Goal: Task Accomplishment & Management: Complete application form

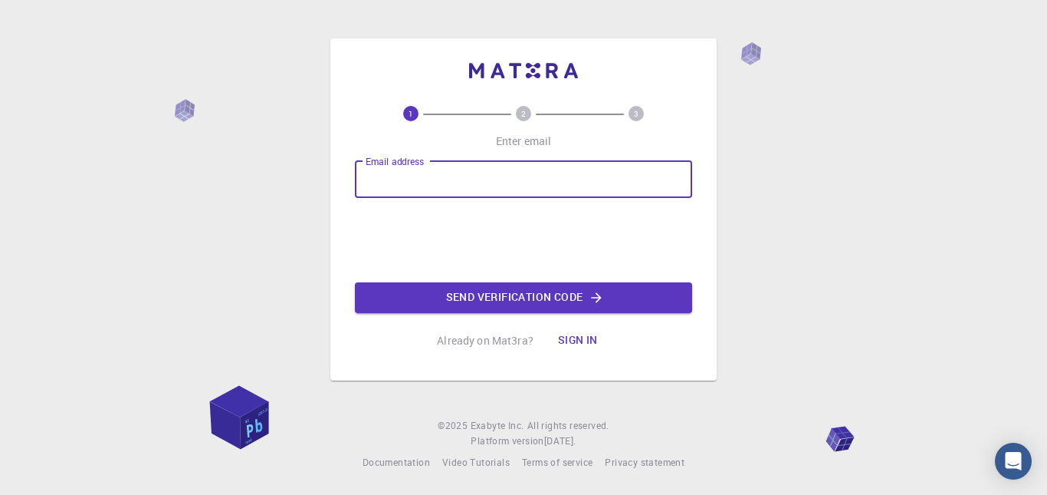
drag, startPoint x: 0, startPoint y: 0, endPoint x: 496, endPoint y: 196, distance: 533.5
click at [496, 196] on input "Email address" at bounding box center [523, 179] width 337 height 37
type input "22469567@mylife.unisa.ac.za"
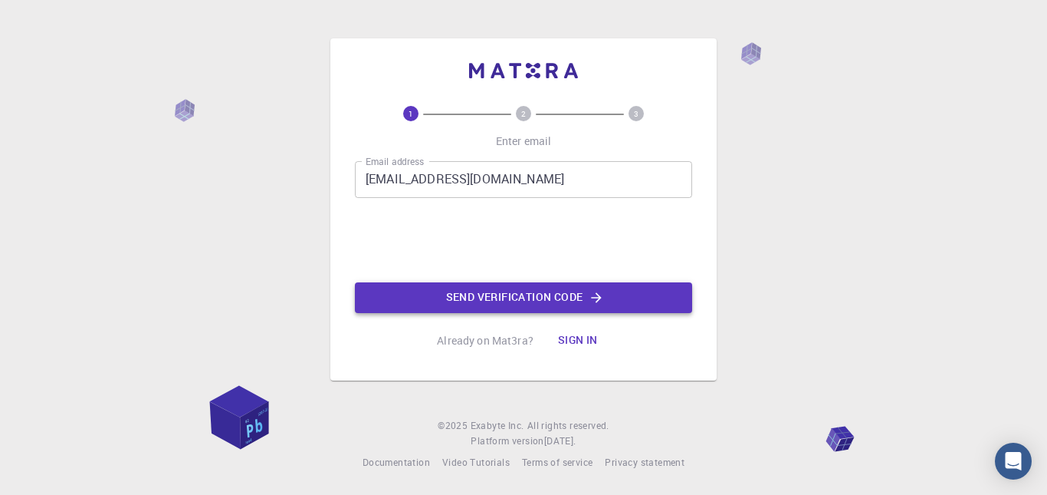
click at [454, 288] on button "Send verification code" at bounding box center [523, 297] width 337 height 31
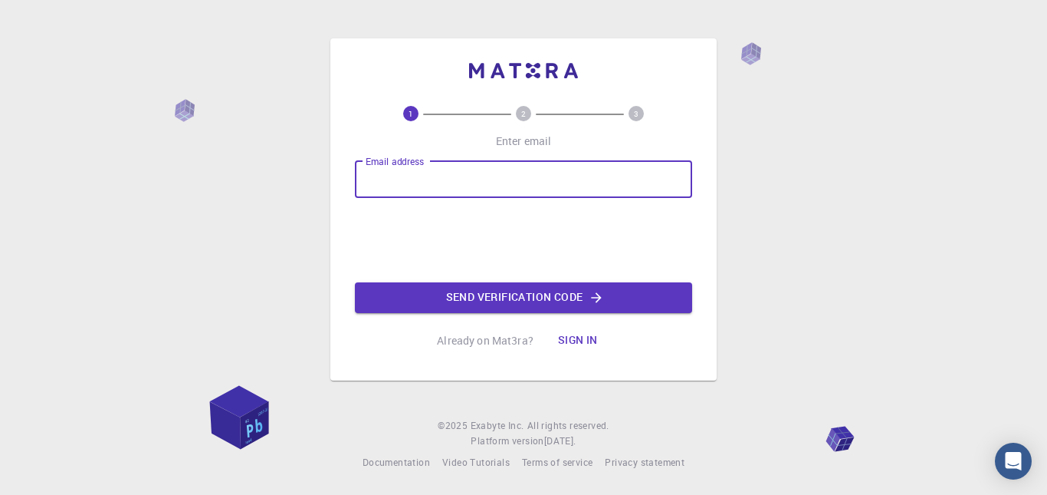
type input "[EMAIL_ADDRESS][DOMAIN_NAME]"
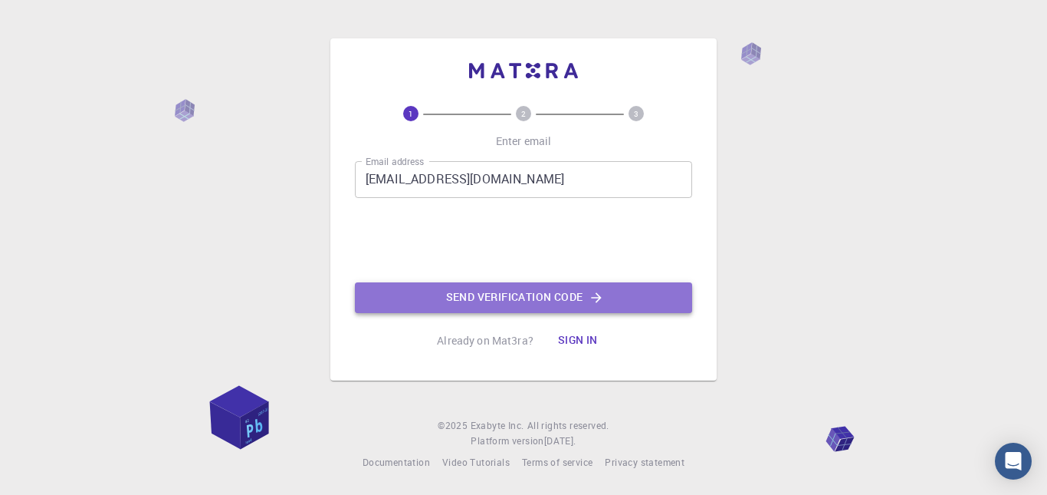
click at [441, 297] on button "Send verification code" at bounding box center [523, 297] width 337 height 31
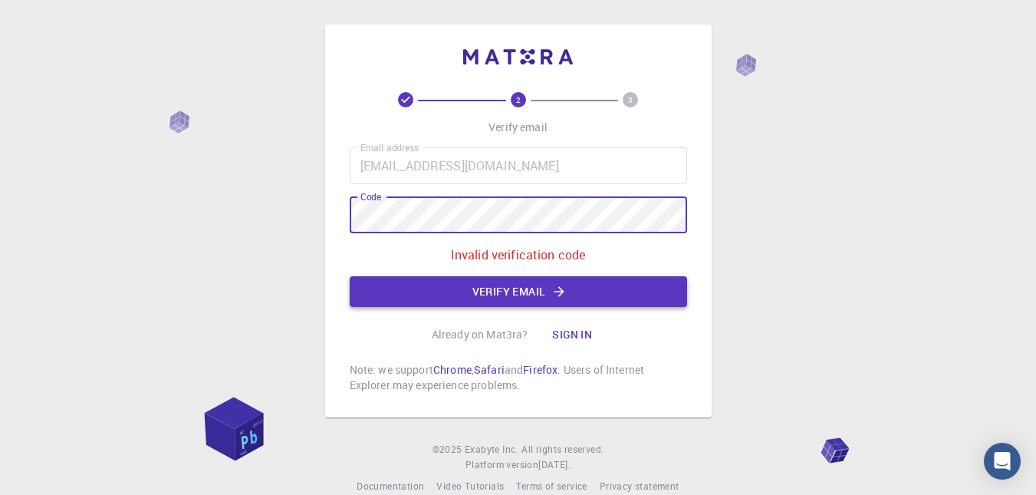
click at [369, 291] on button "Verify email" at bounding box center [518, 291] width 337 height 31
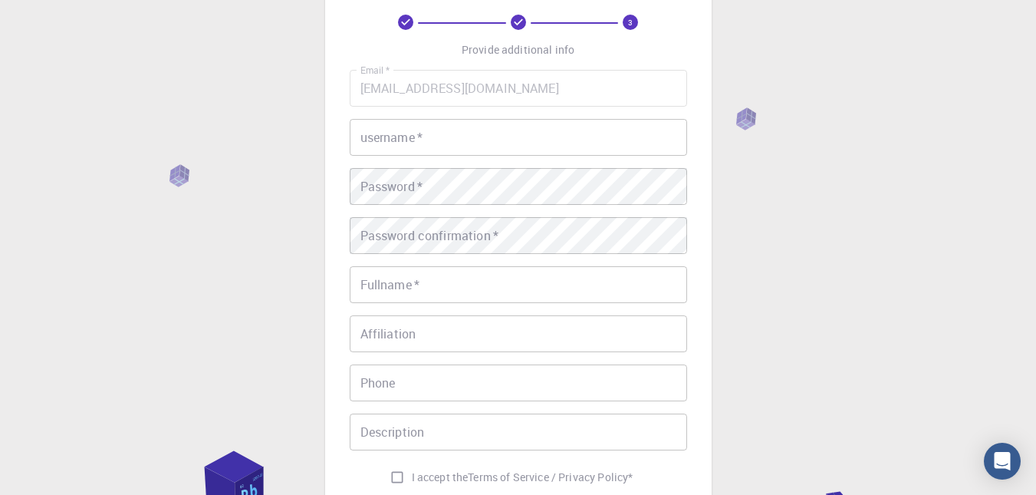
scroll to position [77, 0]
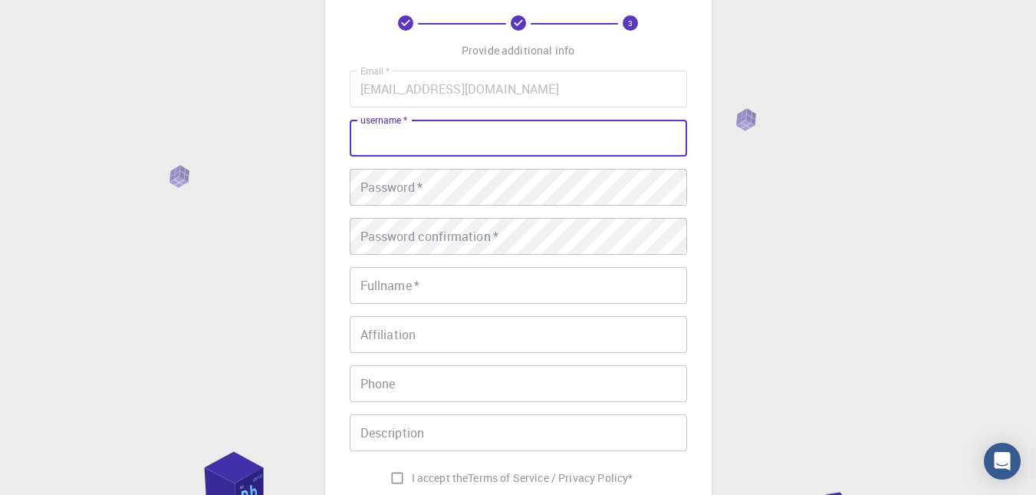
click at [491, 156] on input "username   *" at bounding box center [518, 138] width 337 height 37
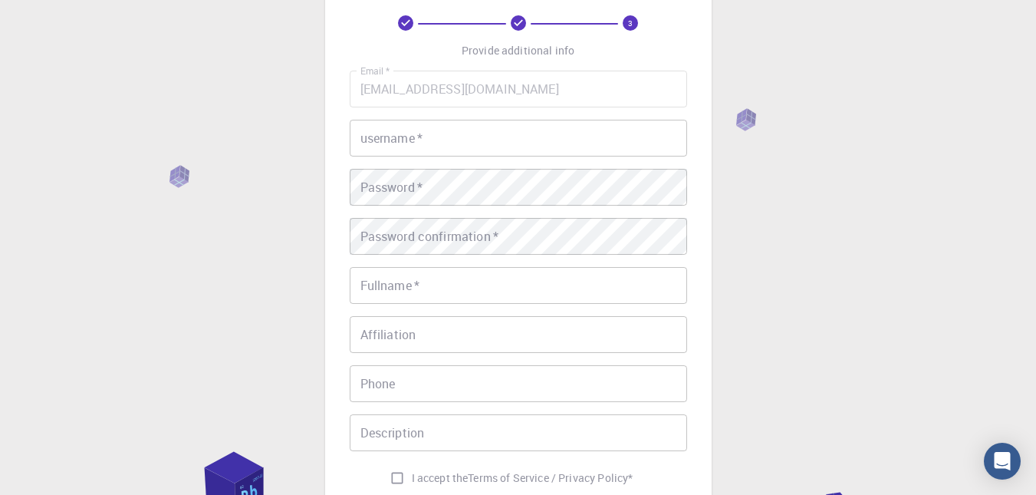
click at [465, 152] on div "Email   * [EMAIL_ADDRESS][DOMAIN_NAME] Email   * username   * username   * Pass…" at bounding box center [518, 282] width 337 height 422
click at [465, 152] on input "username   *" at bounding box center [518, 138] width 337 height 37
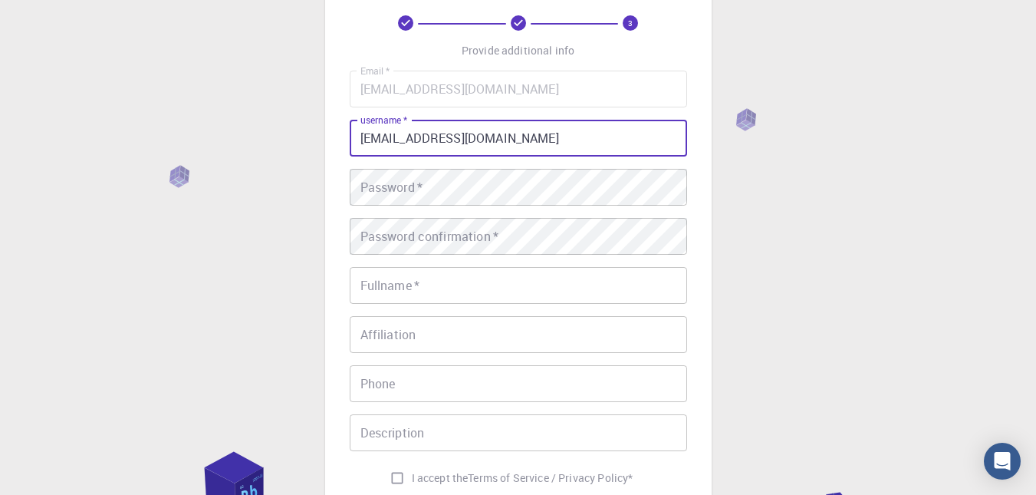
type input "[EMAIL_ADDRESS][DOMAIN_NAME]"
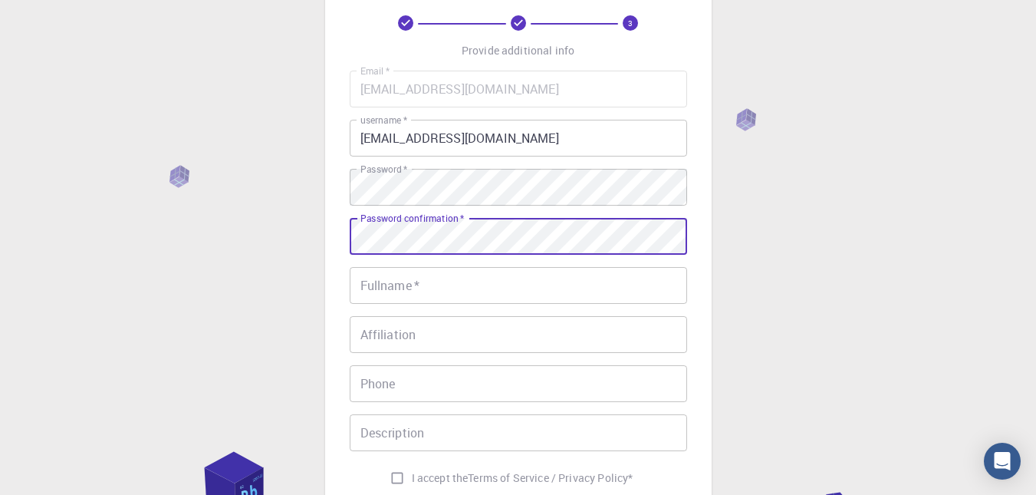
click at [403, 279] on input "Fullname   *" at bounding box center [518, 285] width 337 height 37
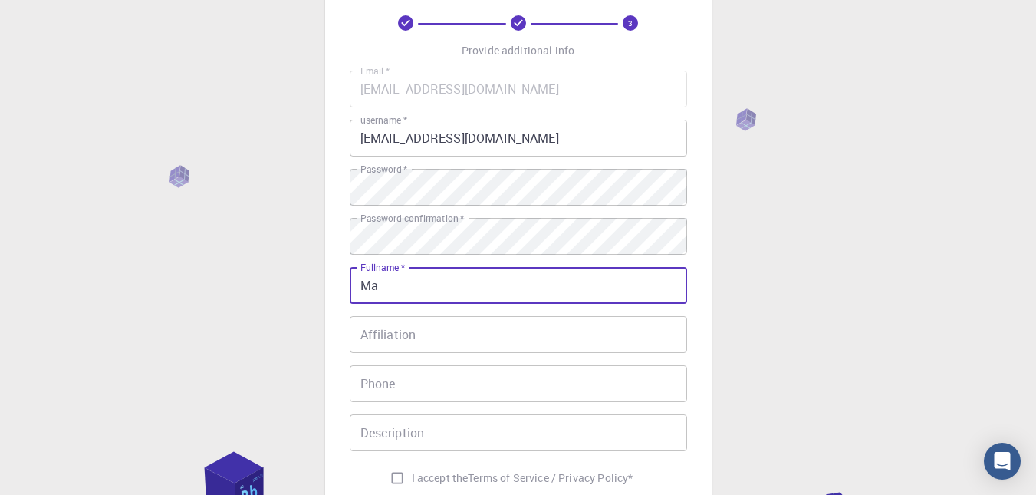
click at [455, 285] on input "Ma" at bounding box center [518, 285] width 337 height 37
type input "M"
type input "Sense Mametja"
type input "0790284788"
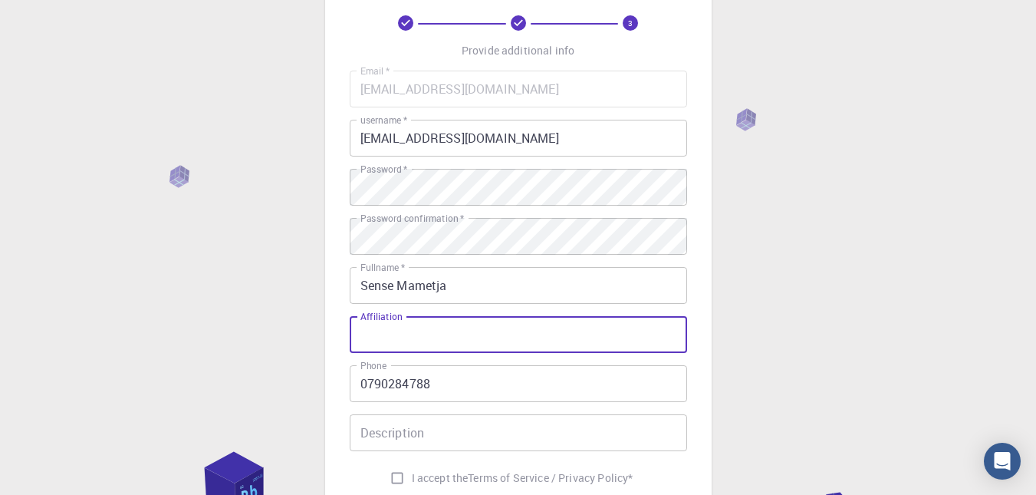
click at [455, 339] on input "Affiliation" at bounding box center [518, 334] width 337 height 37
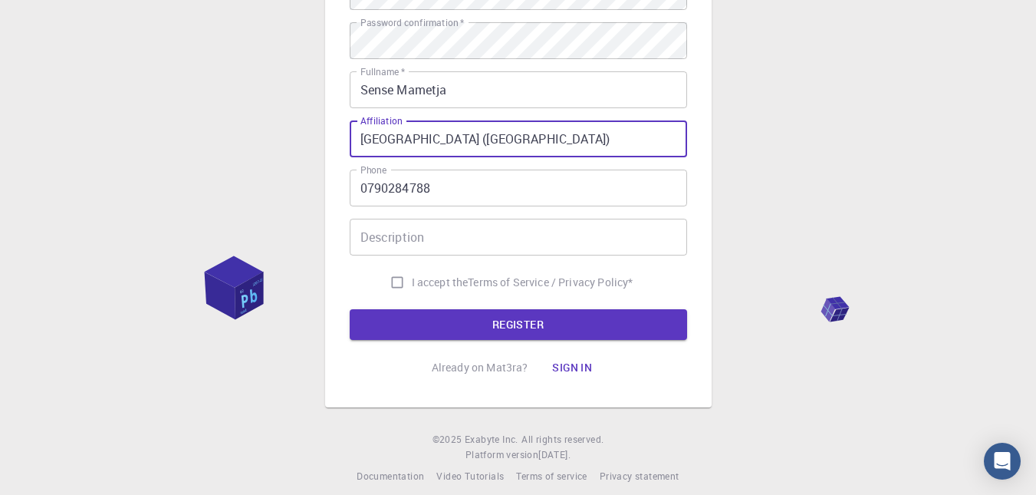
scroll to position [273, 0]
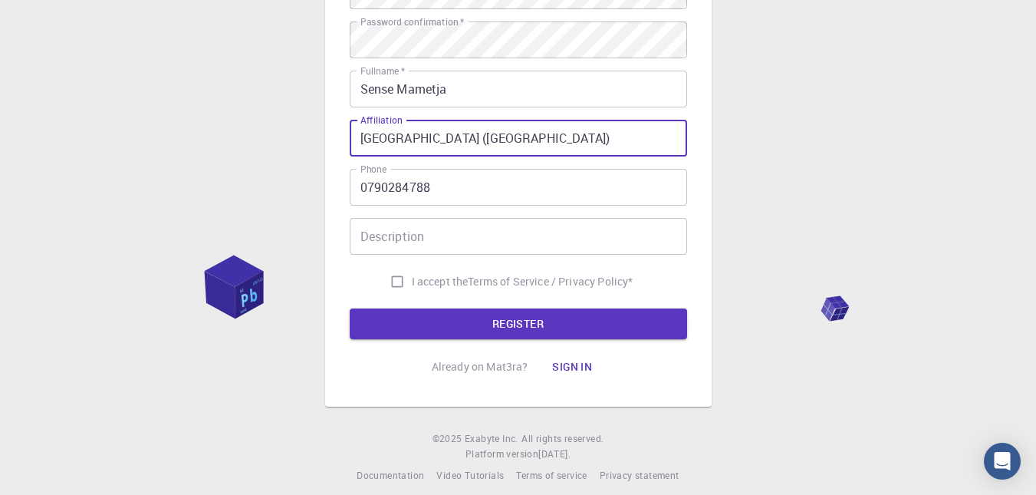
type input "[GEOGRAPHIC_DATA] ([GEOGRAPHIC_DATA])"
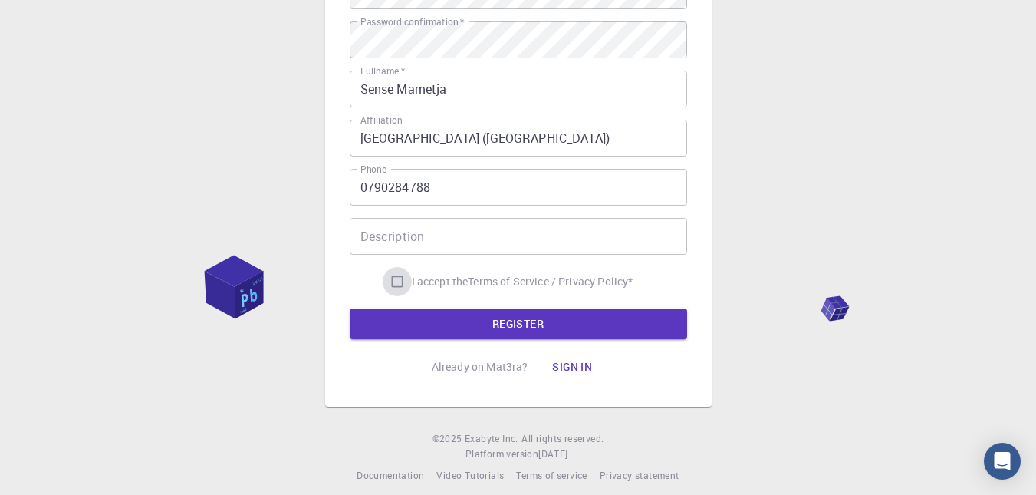
click at [391, 279] on input "I accept the Terms of Service / Privacy Policy *" at bounding box center [397, 281] width 29 height 29
checkbox input "true"
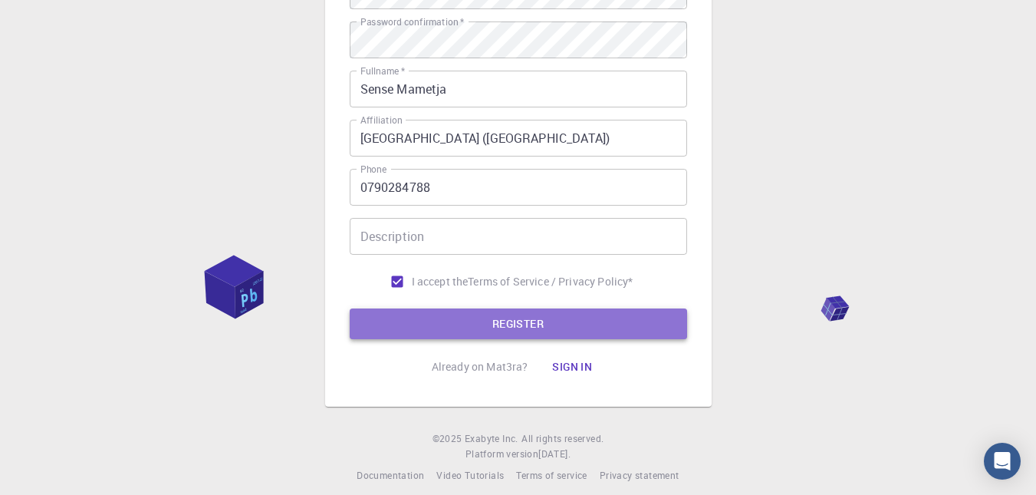
click at [432, 315] on button "REGISTER" at bounding box center [518, 323] width 337 height 31
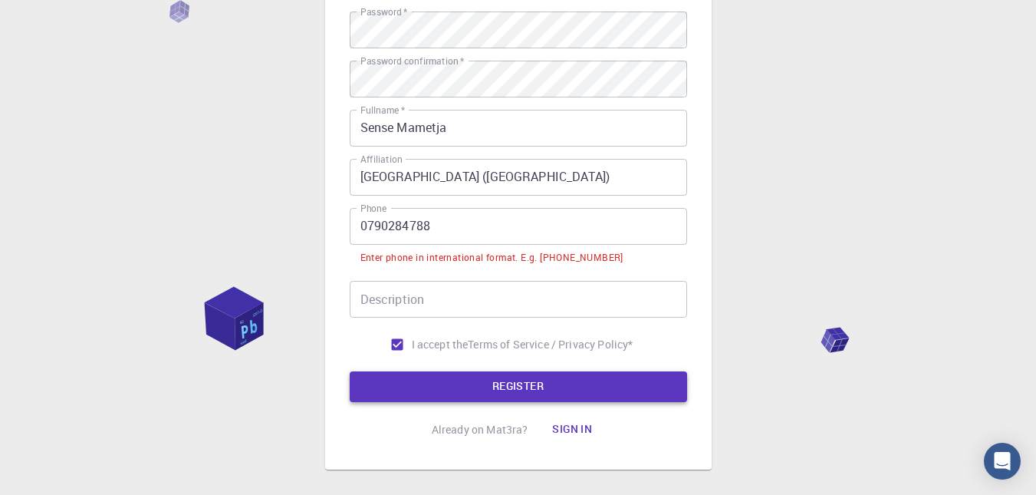
scroll to position [312, 0]
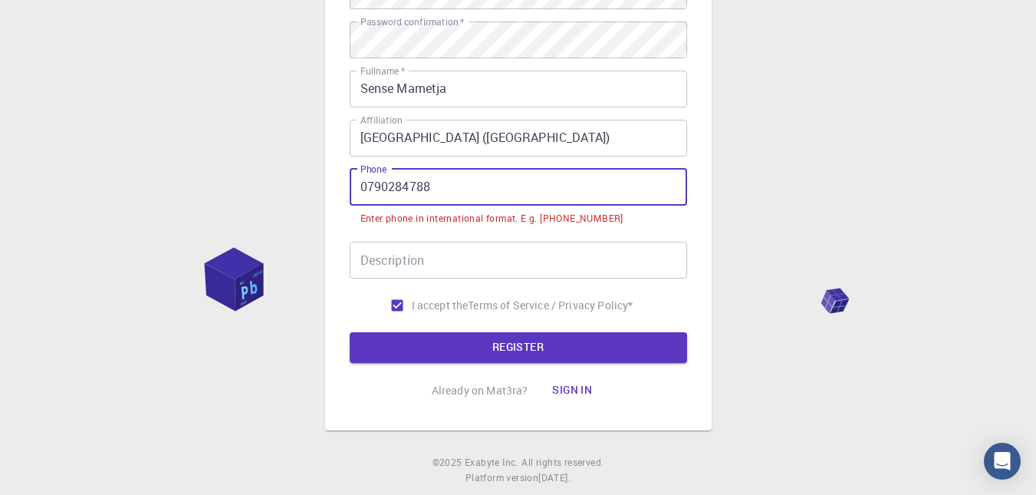
click at [368, 191] on input "0790284788" at bounding box center [518, 187] width 337 height 37
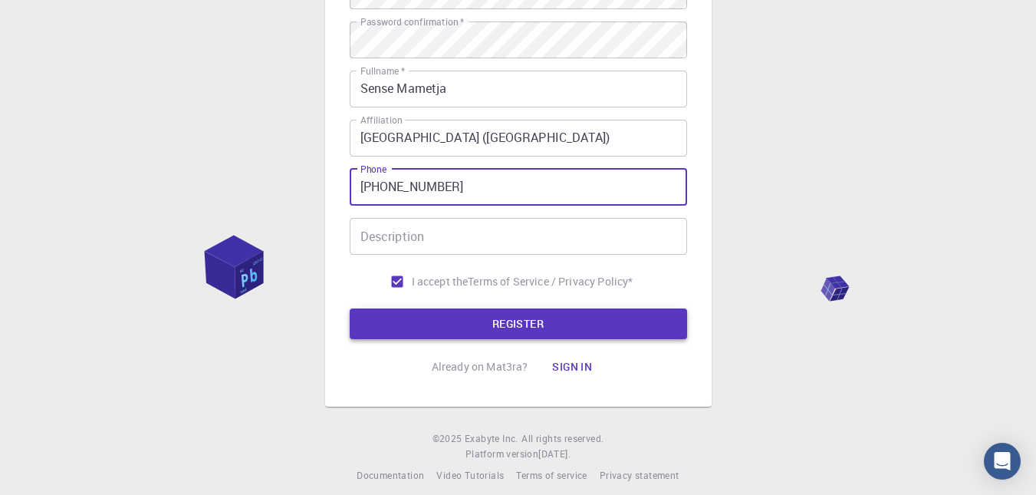
type input "[PHONE_NUMBER]"
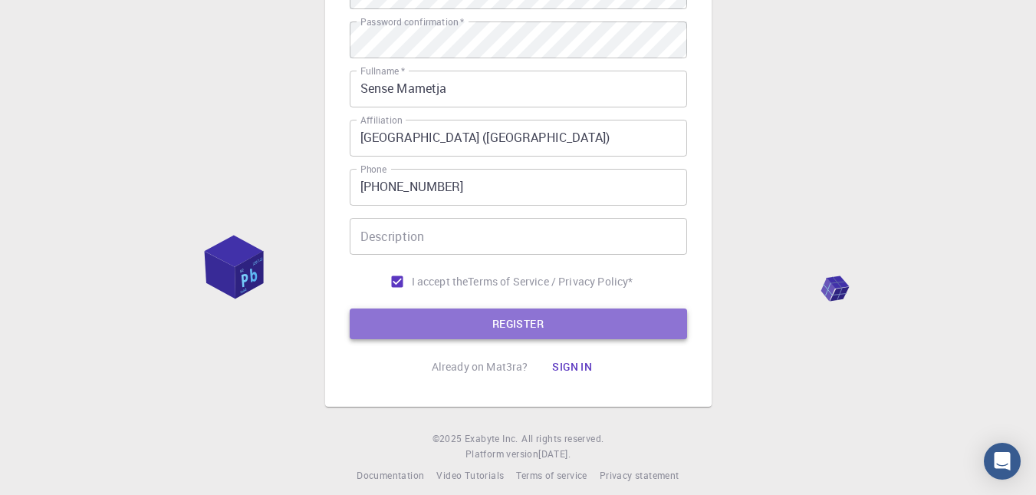
click at [427, 336] on button "REGISTER" at bounding box center [518, 323] width 337 height 31
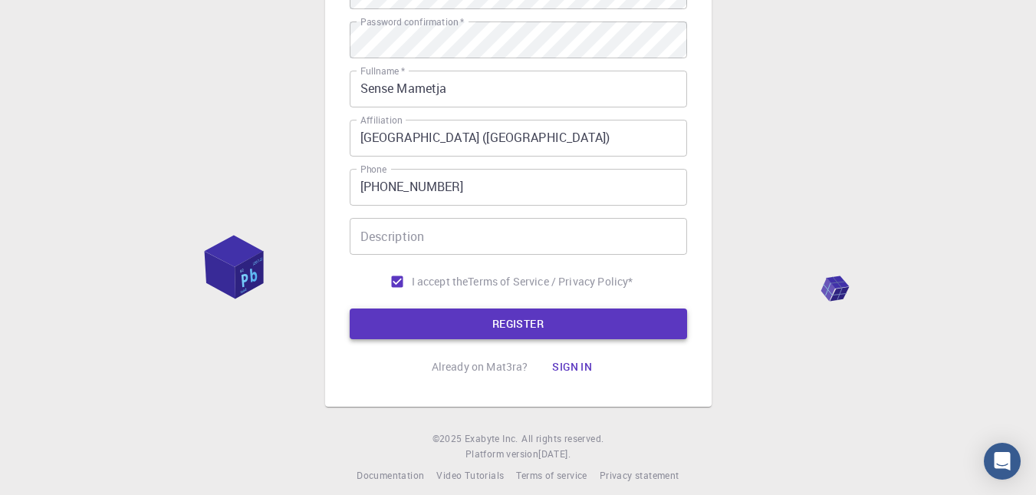
click at [492, 313] on button "REGISTER" at bounding box center [518, 323] width 337 height 31
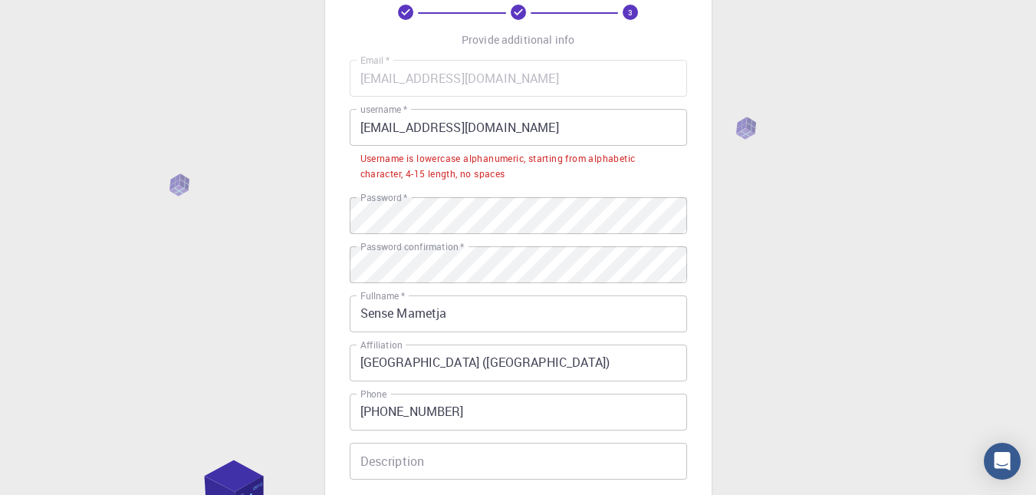
scroll to position [0, 0]
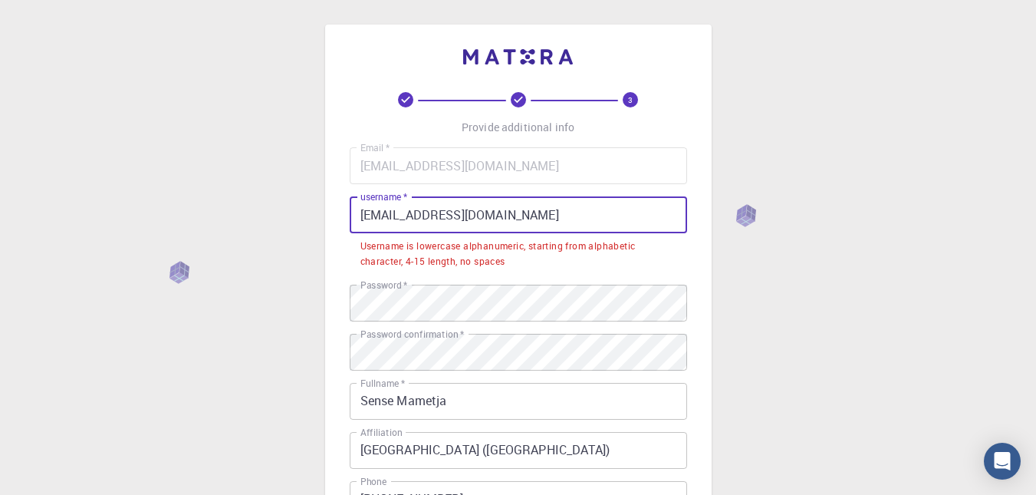
drag, startPoint x: 514, startPoint y: 212, endPoint x: 225, endPoint y: 217, distance: 288.3
click at [225, 217] on div "3 Provide additional info Email   * [EMAIL_ADDRESS][DOMAIN_NAME] Email   * user…" at bounding box center [518, 410] width 1036 height 820
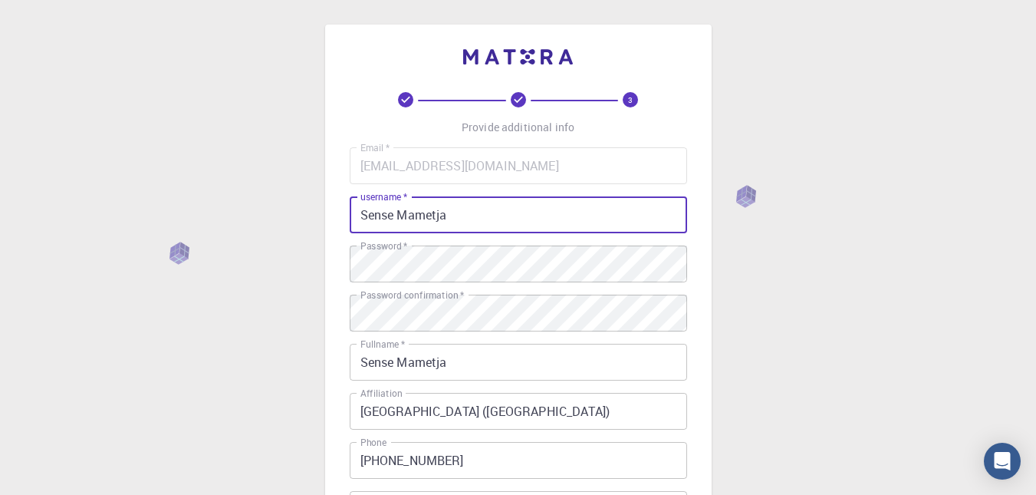
scroll to position [286, 0]
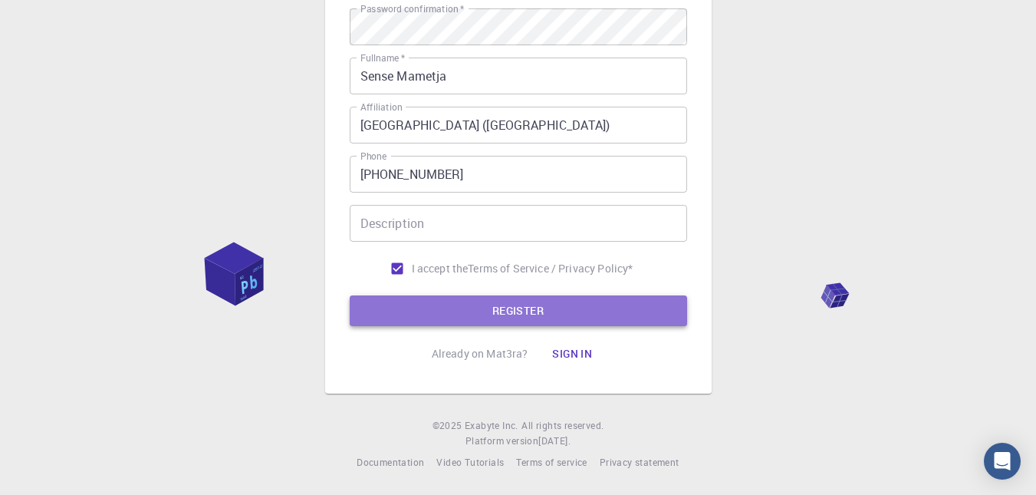
click at [644, 314] on button "REGISTER" at bounding box center [518, 310] width 337 height 31
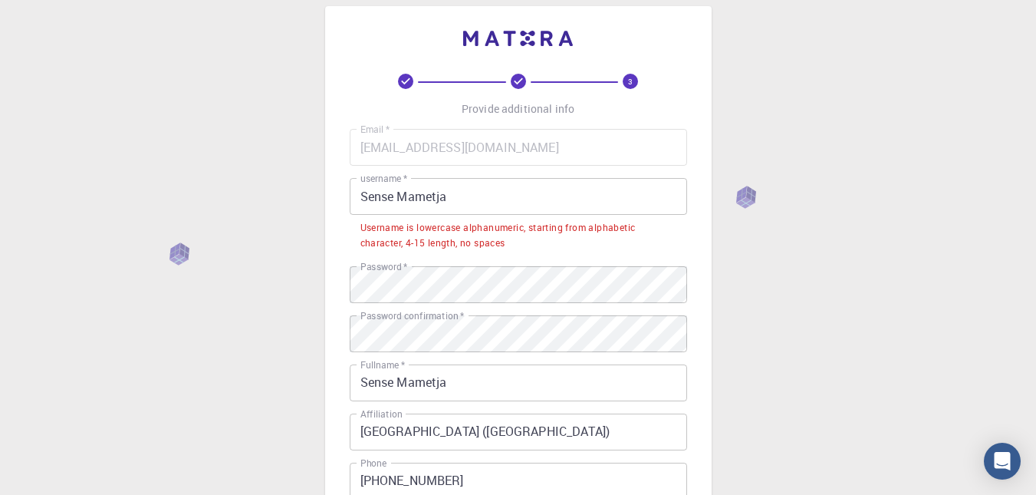
scroll to position [0, 0]
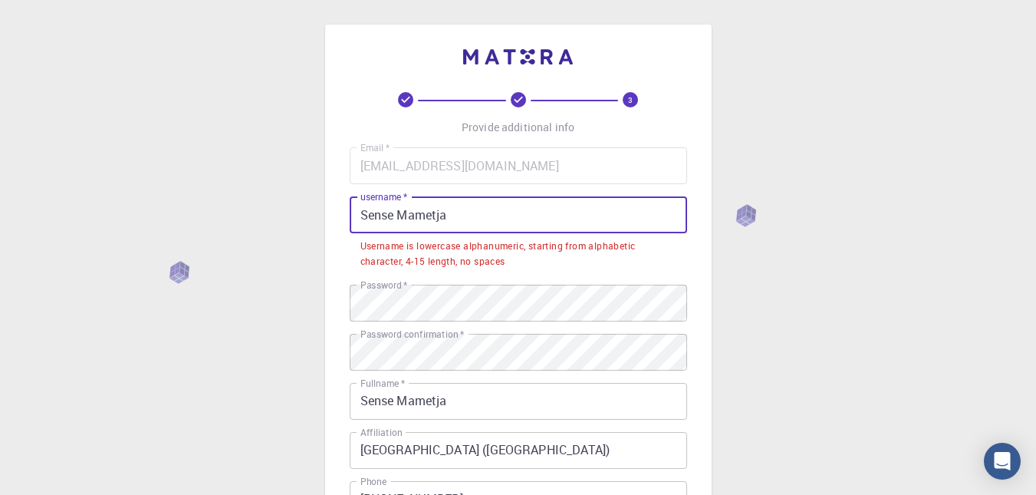
drag, startPoint x: 393, startPoint y: 225, endPoint x: 0, endPoint y: 249, distance: 394.1
click at [0, 249] on div "3 Provide additional info Email   * [EMAIL_ADDRESS][DOMAIN_NAME] Email   * user…" at bounding box center [518, 410] width 1036 height 820
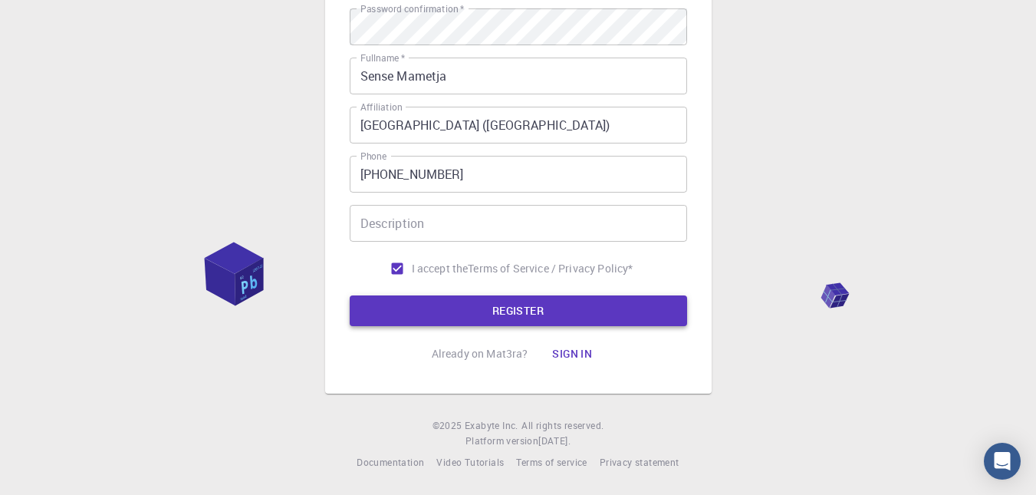
click at [383, 316] on button "REGISTER" at bounding box center [518, 310] width 337 height 31
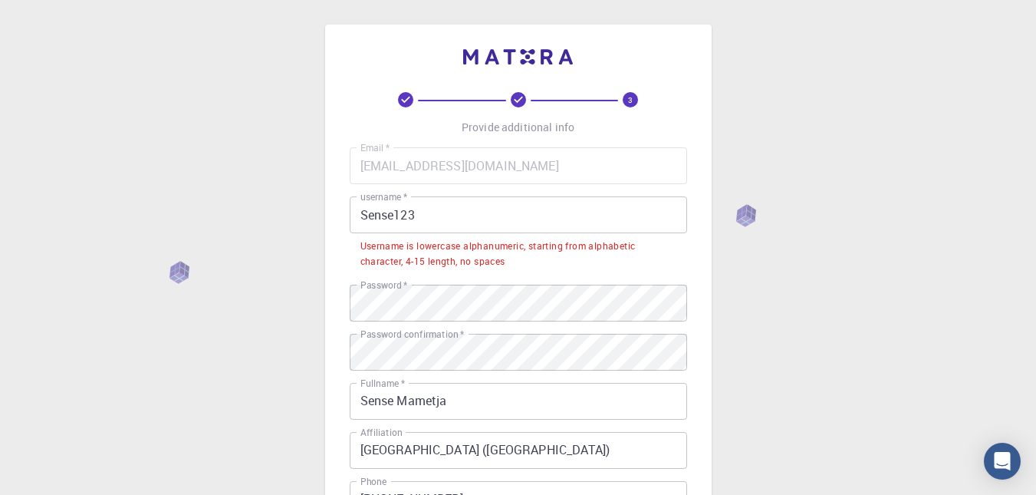
click at [370, 212] on input "Sense123" at bounding box center [518, 214] width 337 height 37
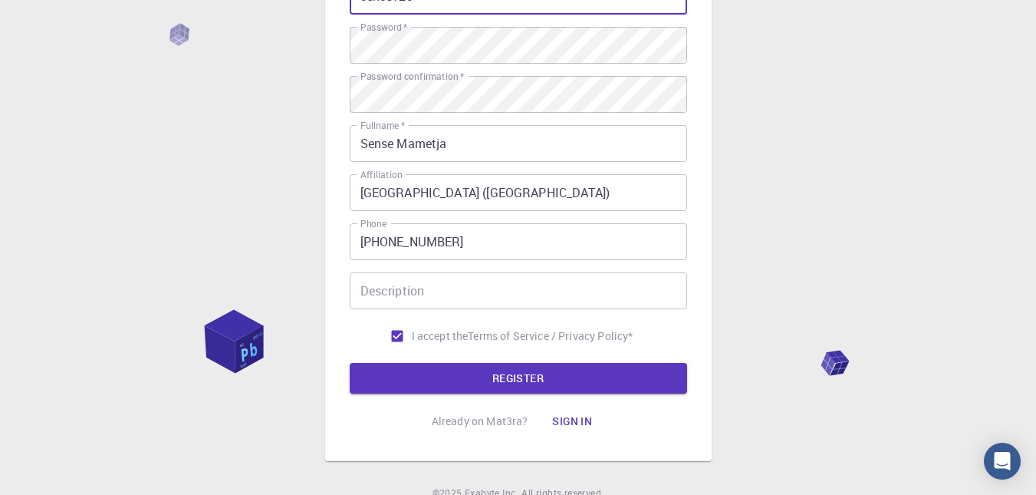
scroll to position [286, 0]
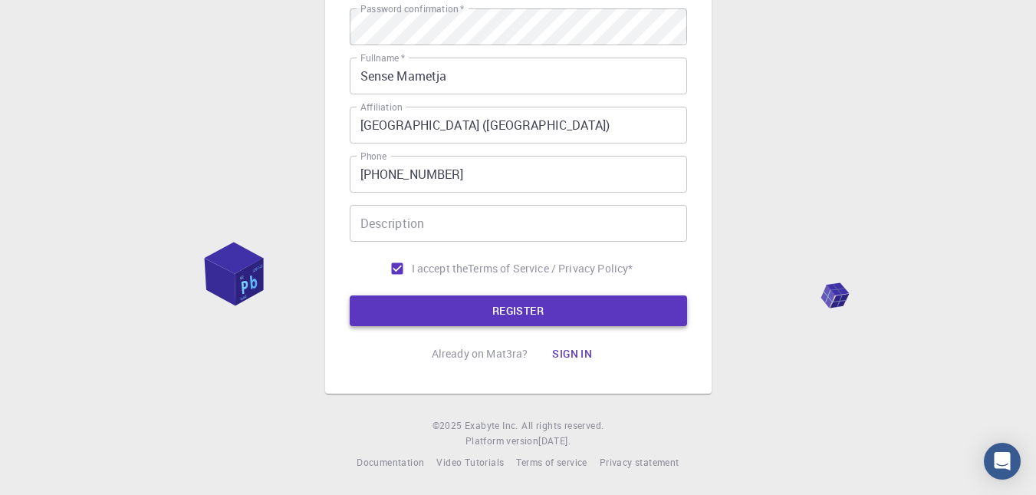
type input "sense123"
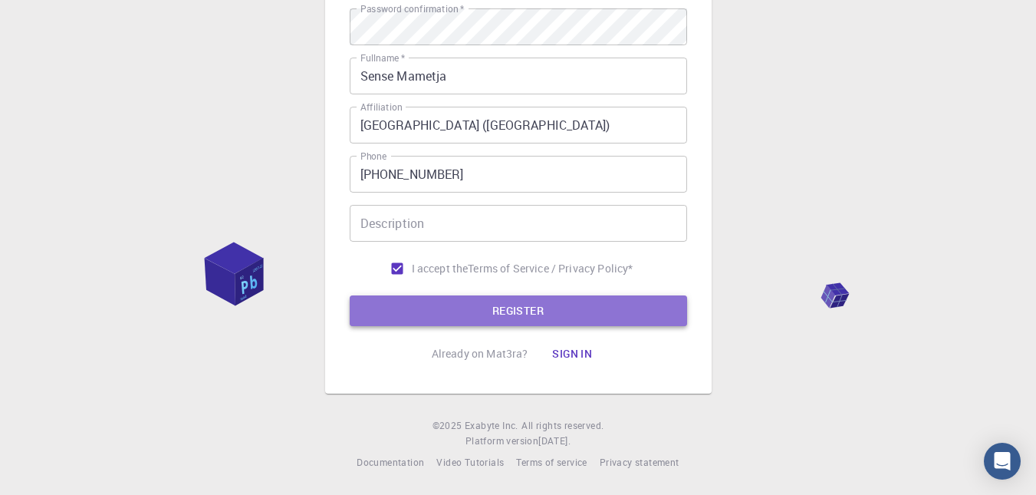
click at [497, 314] on button "REGISTER" at bounding box center [518, 310] width 337 height 31
click at [605, 318] on button "REGISTER" at bounding box center [518, 310] width 337 height 31
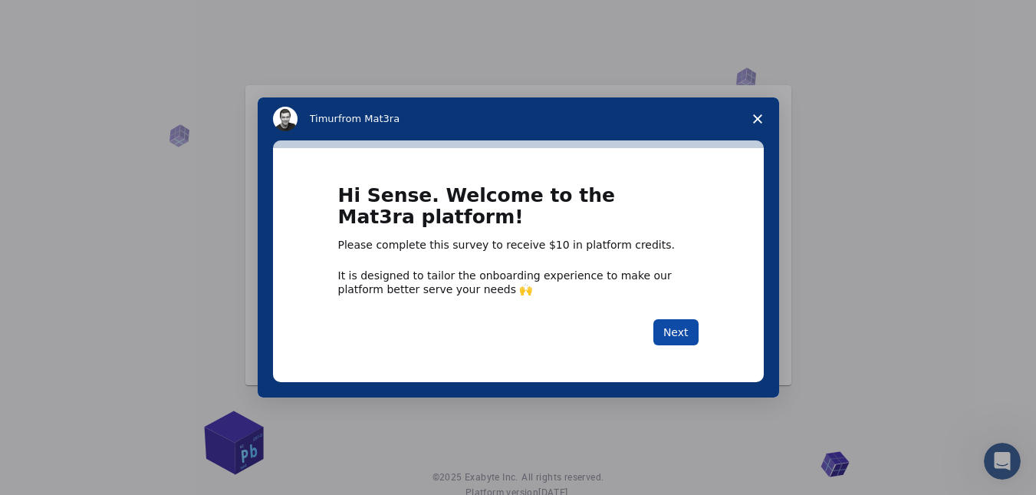
click at [661, 337] on button "Next" at bounding box center [675, 332] width 45 height 26
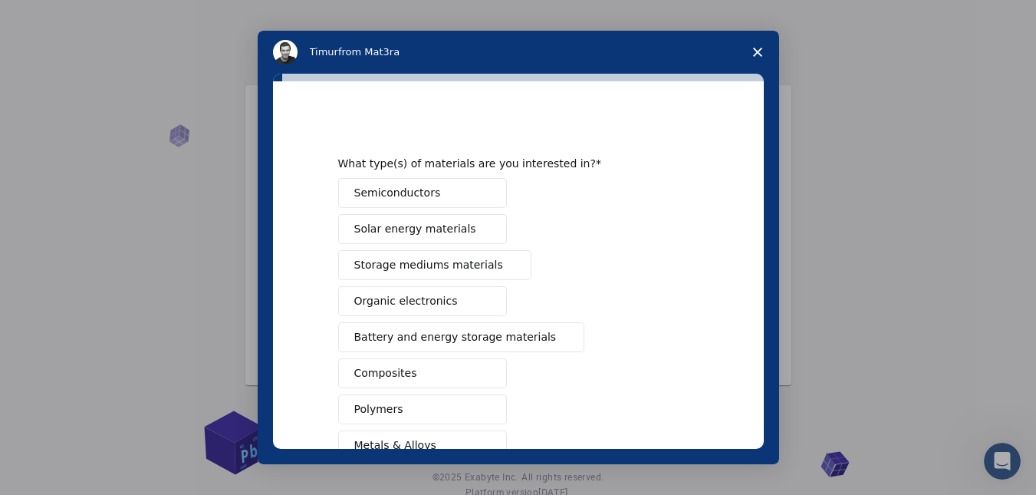
click at [485, 199] on button "Semiconductors" at bounding box center [422, 193] width 169 height 30
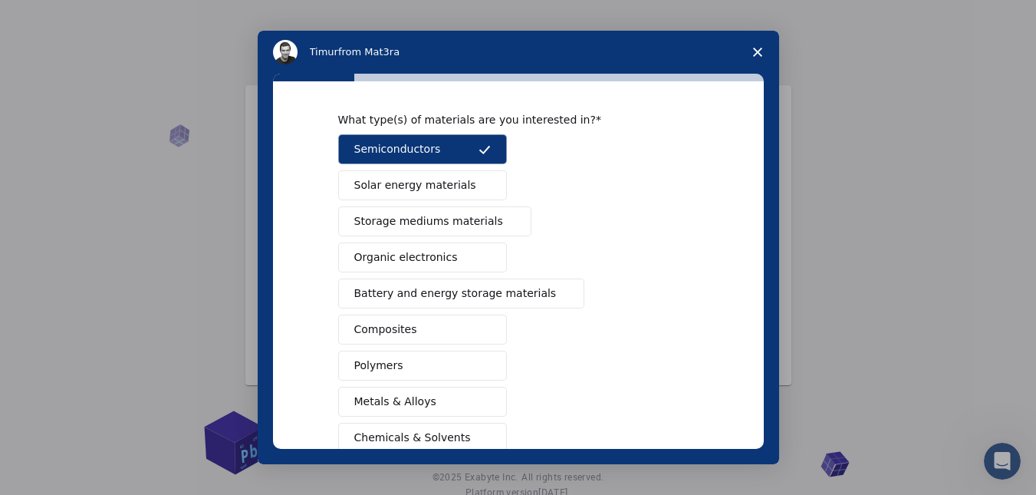
scroll to position [64, 0]
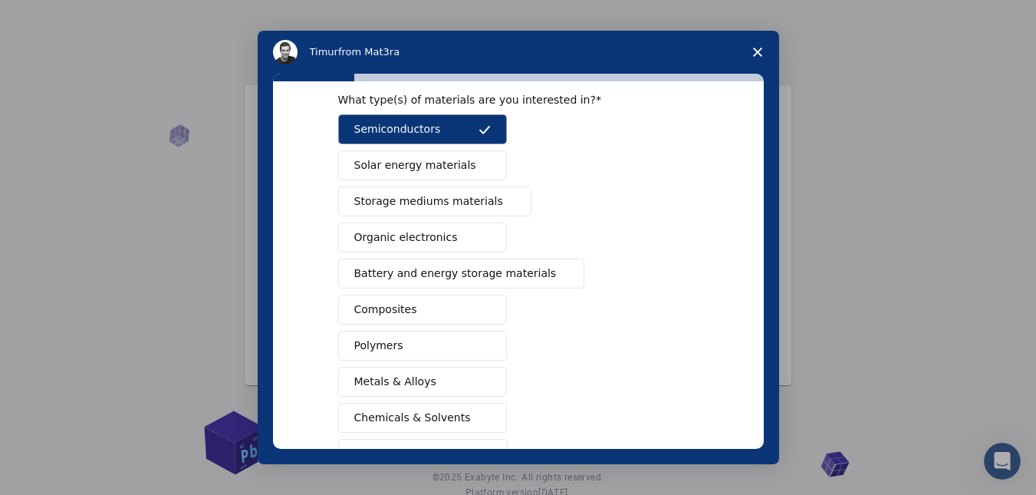
click at [455, 182] on div "Semiconductors Solar energy materials Storage mediums materials Organic electro…" at bounding box center [518, 327] width 360 height 426
click at [445, 172] on span "Solar energy materials" at bounding box center [415, 165] width 122 height 16
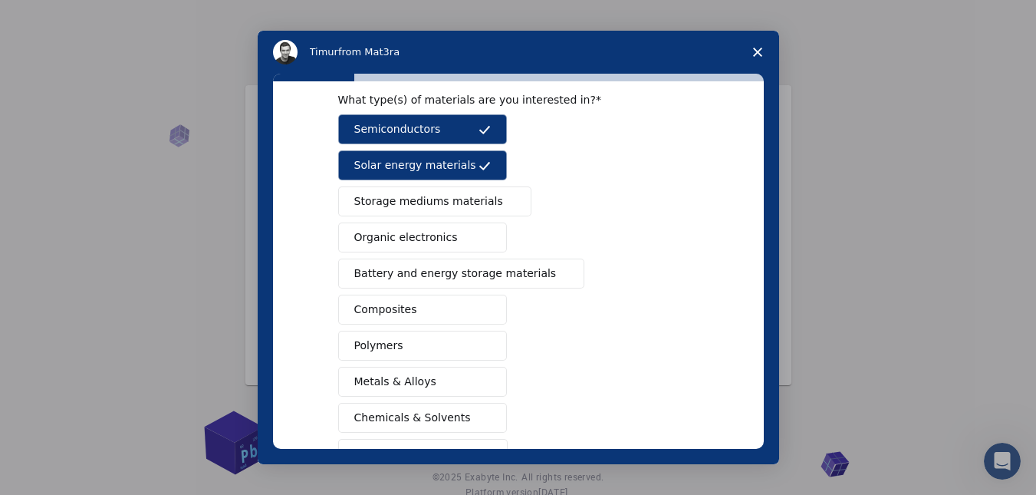
click at [441, 194] on span "Storage mediums materials" at bounding box center [428, 201] width 149 height 16
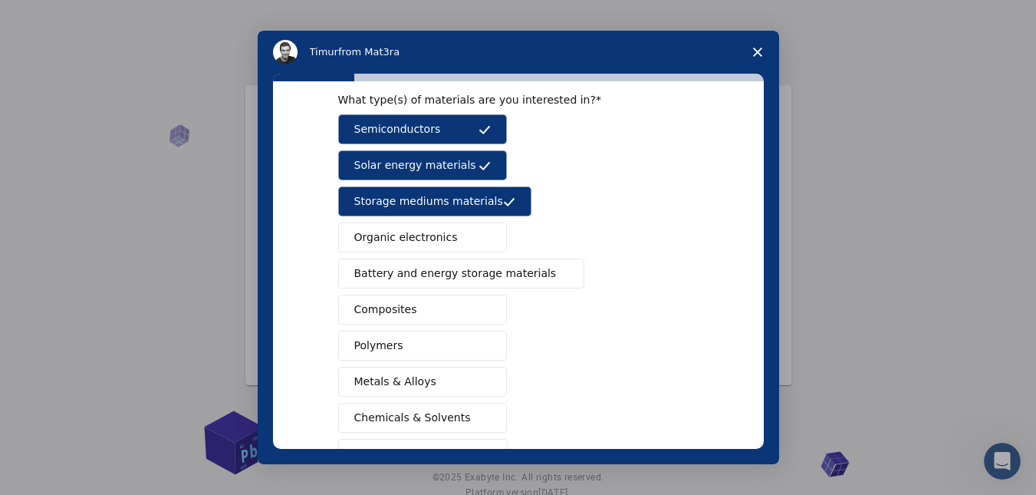
click at [419, 266] on span "Battery and energy storage materials" at bounding box center [455, 273] width 202 height 16
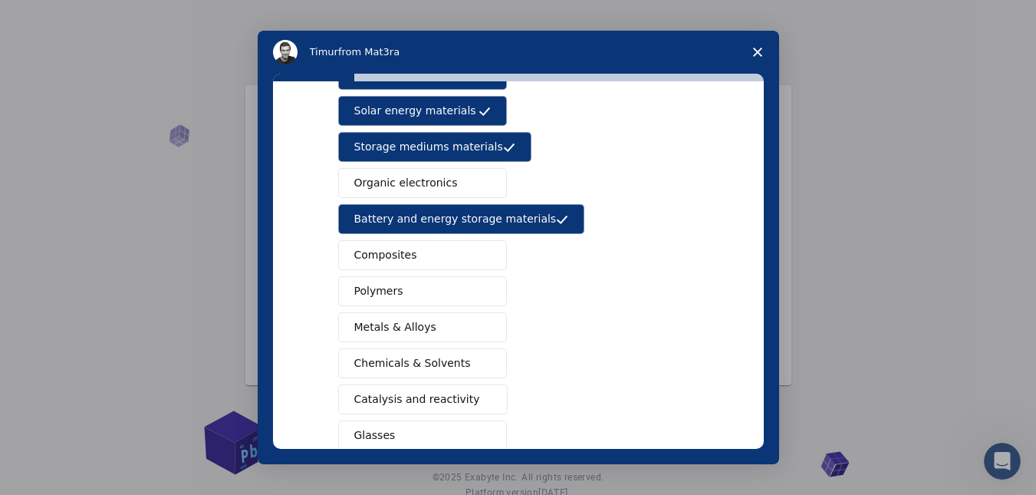
scroll to position [120, 0]
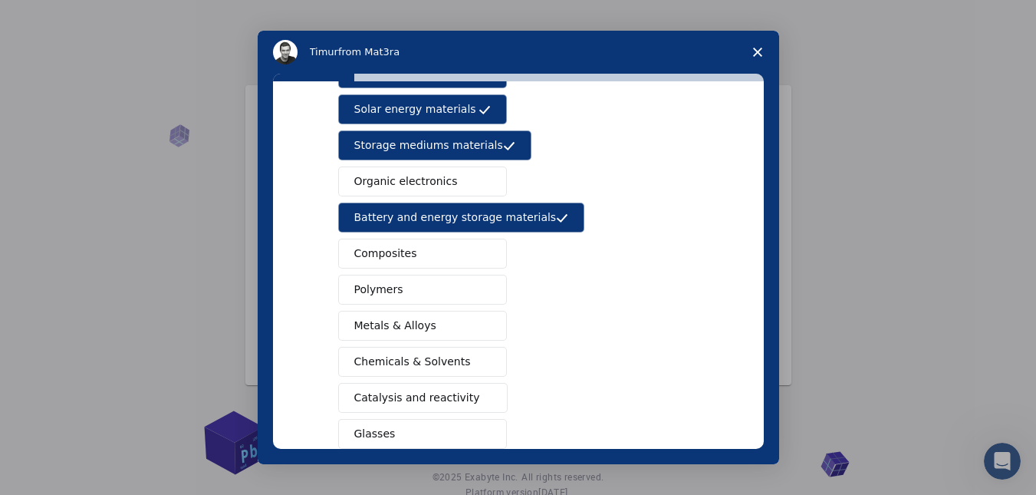
click at [405, 279] on button "Polymers" at bounding box center [422, 289] width 169 height 30
click at [417, 249] on button "Composites" at bounding box center [422, 253] width 169 height 30
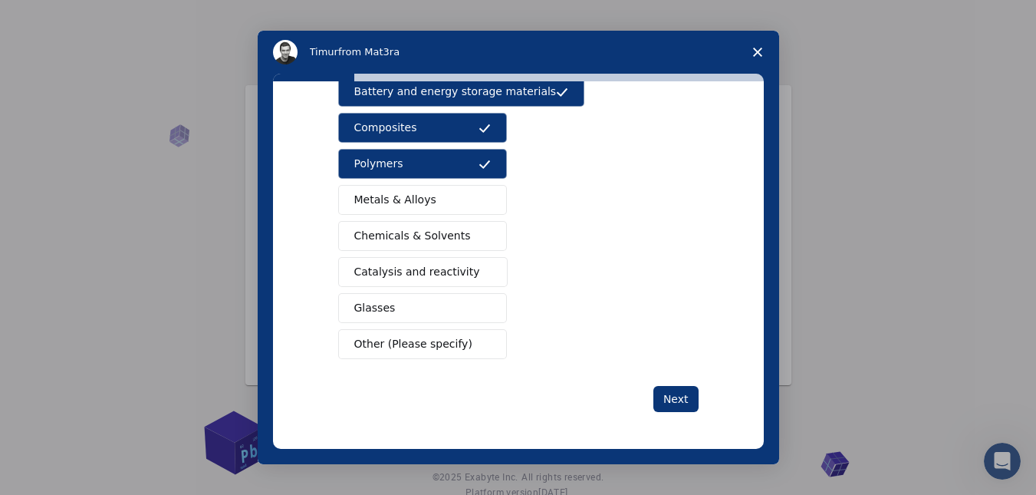
scroll to position [245, 0]
click at [419, 200] on span "Metals & Alloys" at bounding box center [395, 200] width 82 height 16
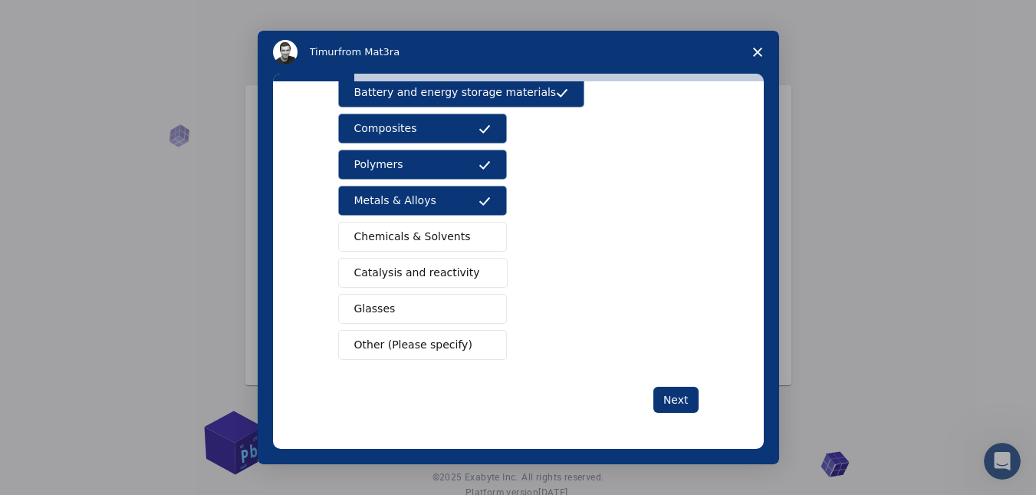
click at [428, 263] on button "Catalysis and reactivity" at bounding box center [423, 273] width 170 height 30
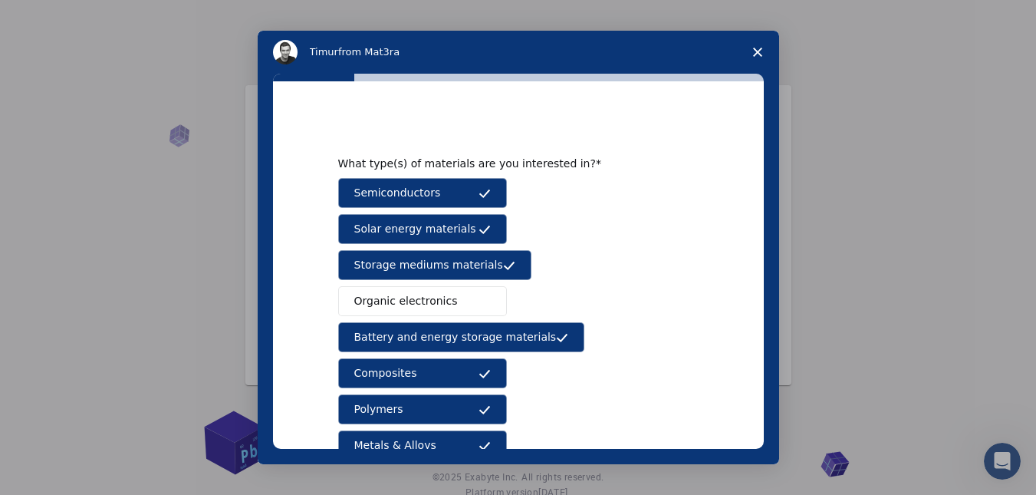
scroll to position [245, 0]
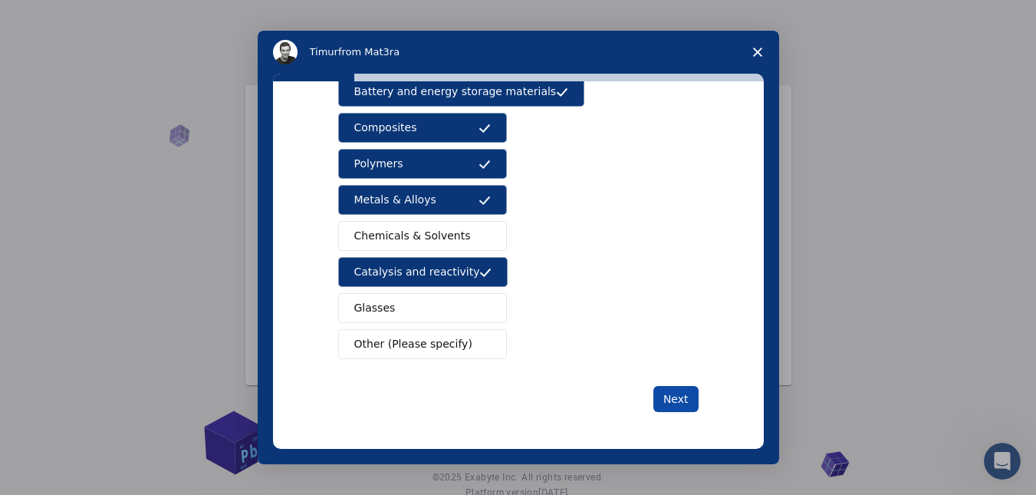
click at [674, 401] on button "Next" at bounding box center [675, 399] width 45 height 26
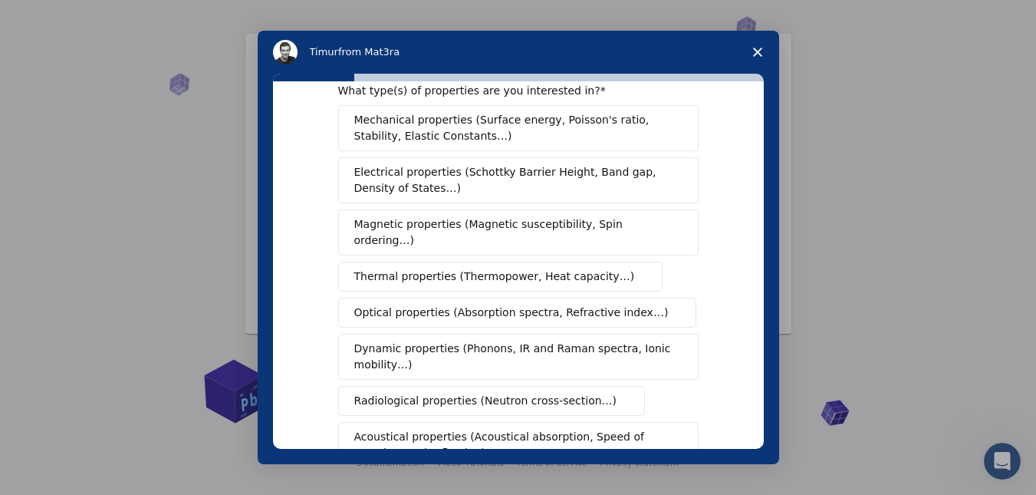
scroll to position [0, 0]
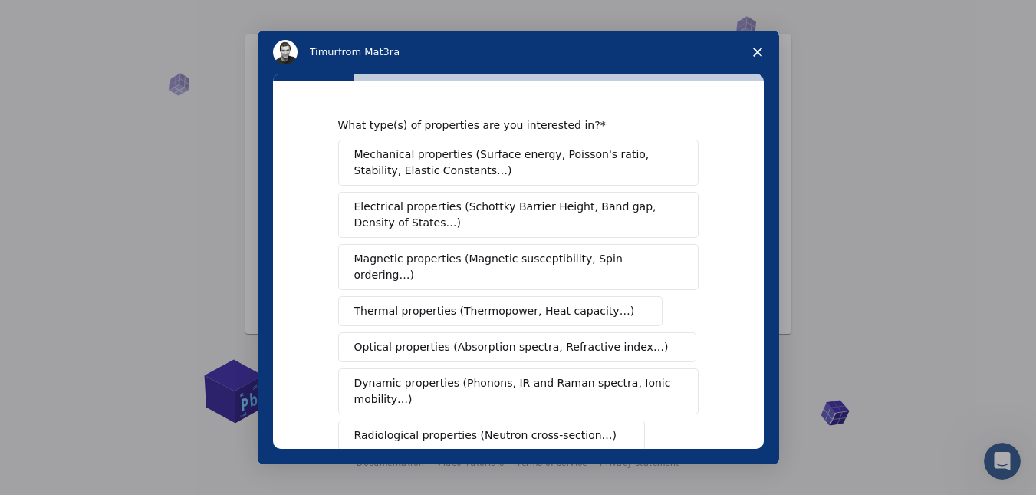
click at [501, 164] on span "Mechanical properties (Surface energy, Poisson's ratio, Stability, Elastic Cons…" at bounding box center [514, 162] width 320 height 32
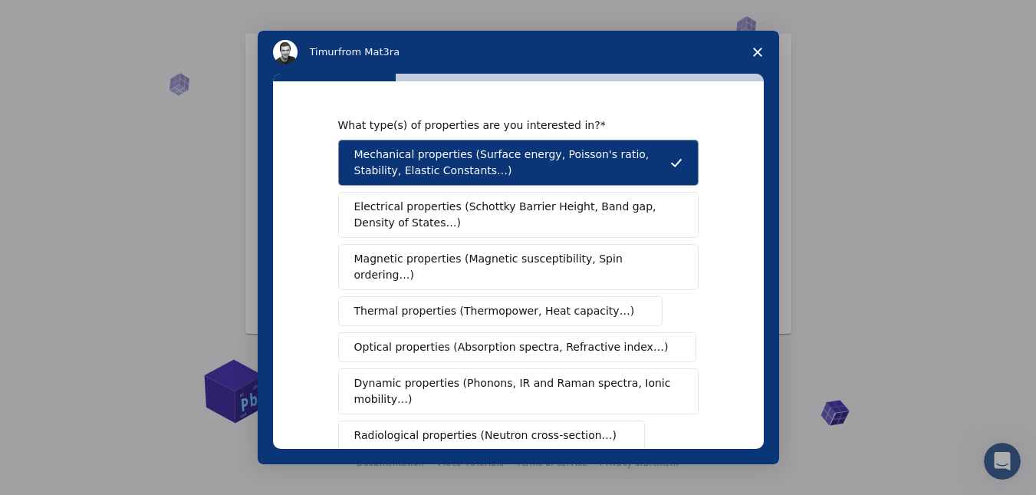
click at [486, 211] on span "Electrical properties (Schottky Barrier Height, Band gap, Density of States…)" at bounding box center [513, 215] width 319 height 32
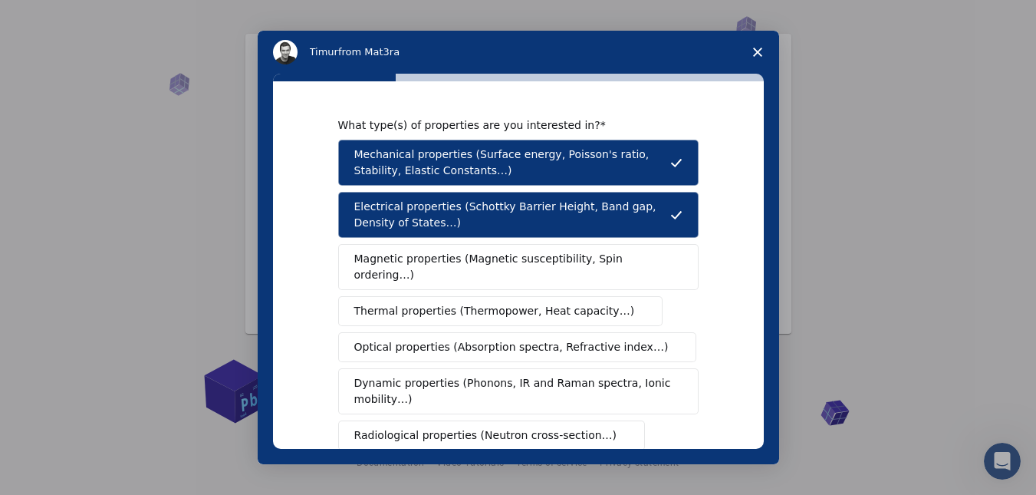
click at [461, 303] on span "Thermal properties (Thermopower, Heat capacity…)" at bounding box center [494, 311] width 281 height 16
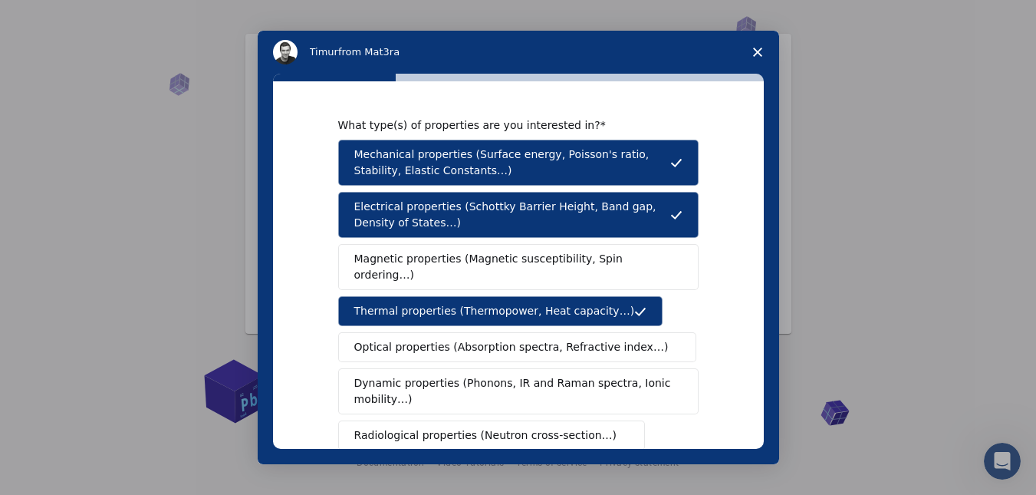
click at [449, 339] on span "Optical properties (Absorption spectra, Refractive index…)" at bounding box center [511, 347] width 314 height 16
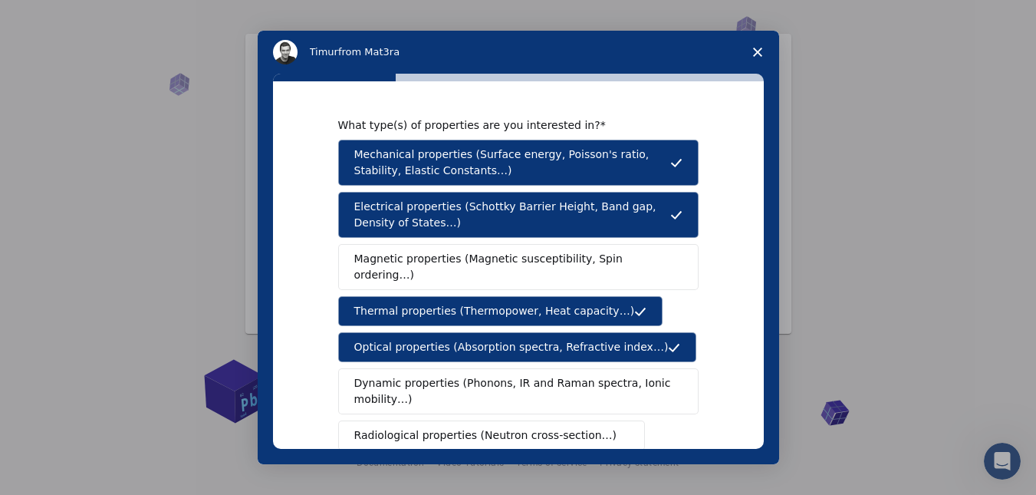
click at [417, 264] on span "Magnetic properties (Magnetic susceptibility, Spin ordering…)" at bounding box center [512, 267] width 317 height 32
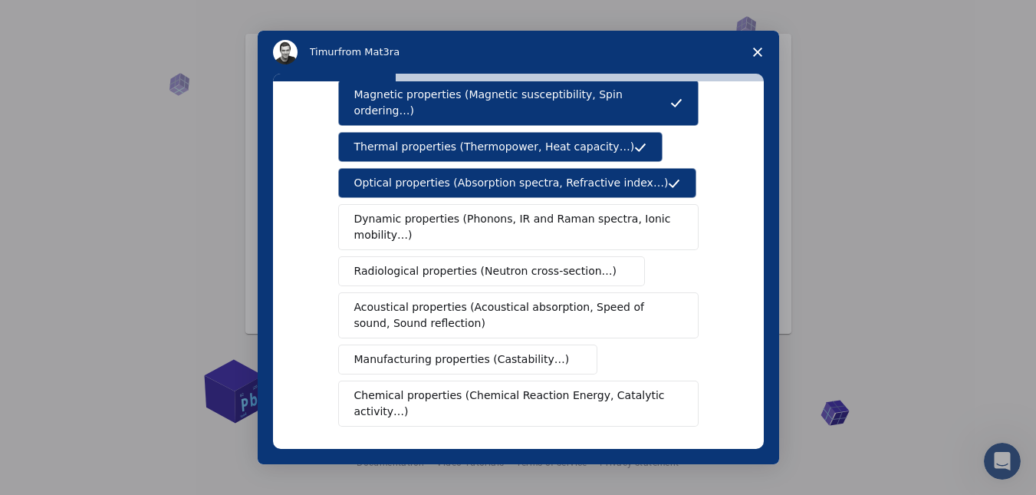
scroll to position [165, 0]
click at [432, 215] on span "Dynamic properties (Phonons, IR and Raman spectra, Ionic mobility…)" at bounding box center [513, 226] width 318 height 32
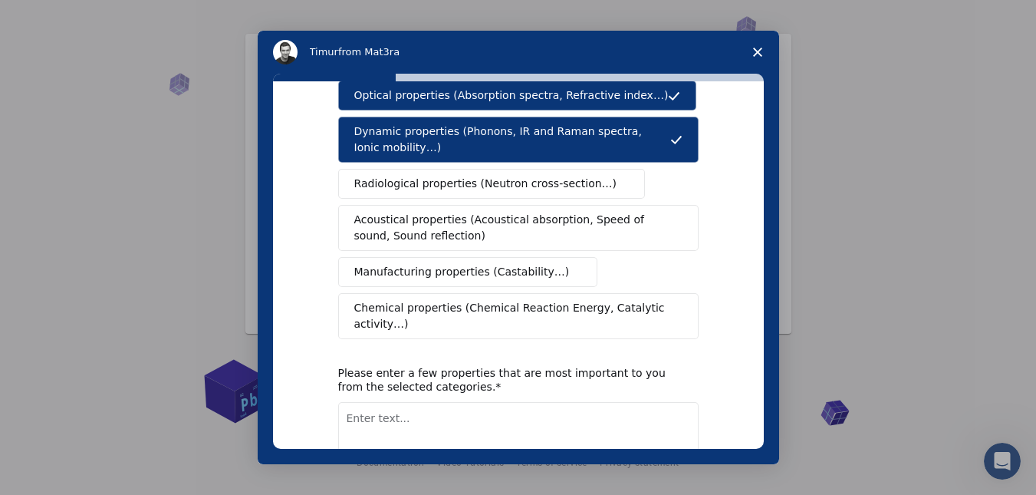
scroll to position [251, 0]
click at [435, 300] on span "Chemical properties (Chemical Reaction Energy, Catalytic activity…)" at bounding box center [512, 316] width 317 height 32
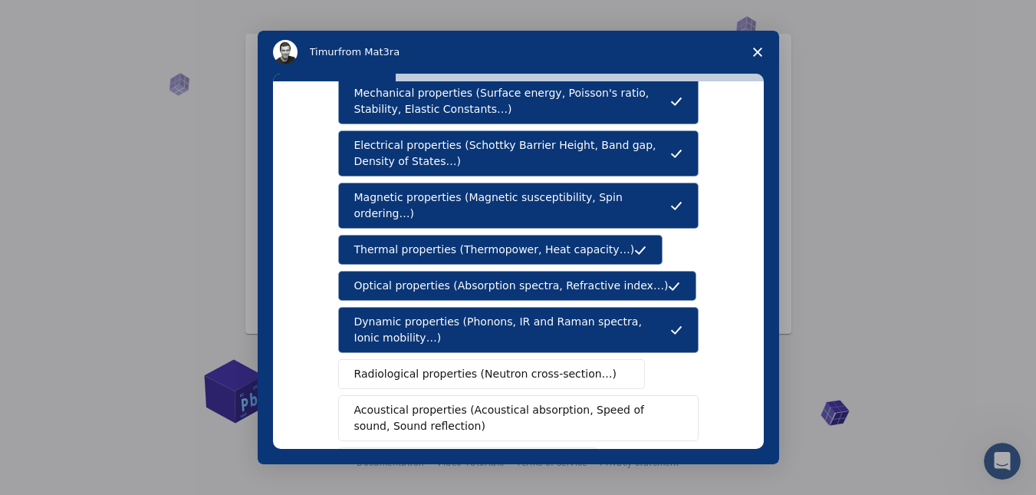
scroll to position [325, 0]
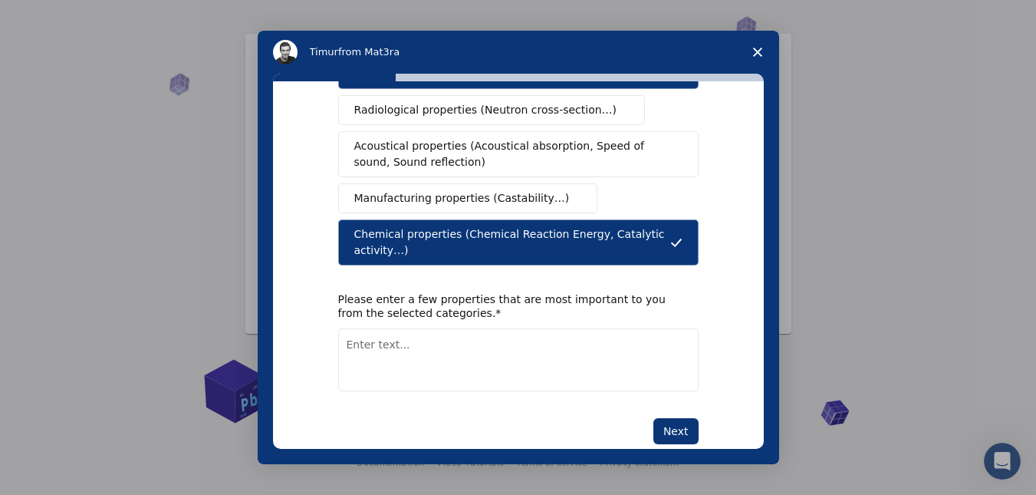
click at [439, 330] on textarea "Enter text..." at bounding box center [518, 359] width 360 height 63
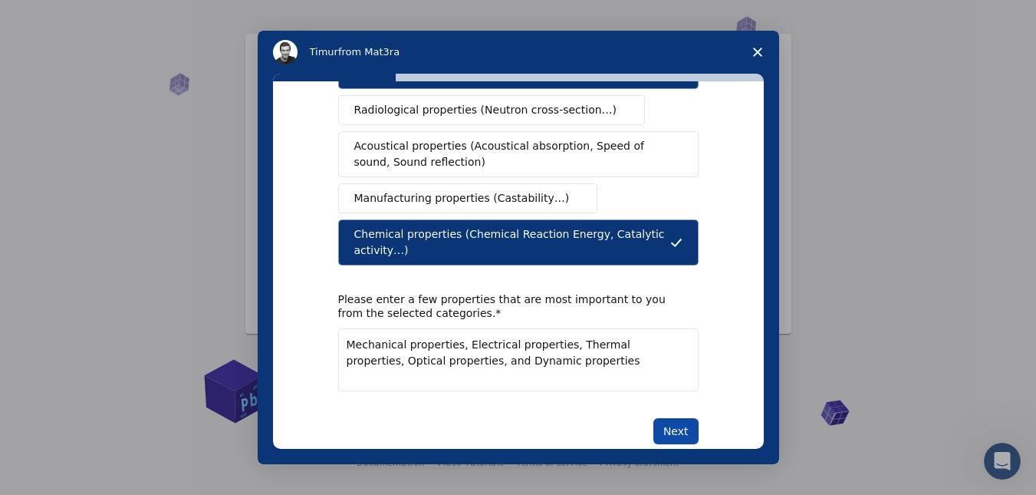
type textarea "Mechanical properties, Electrical properties, Thermal properties, Optical prope…"
click at [672, 418] on button "Next" at bounding box center [675, 431] width 45 height 26
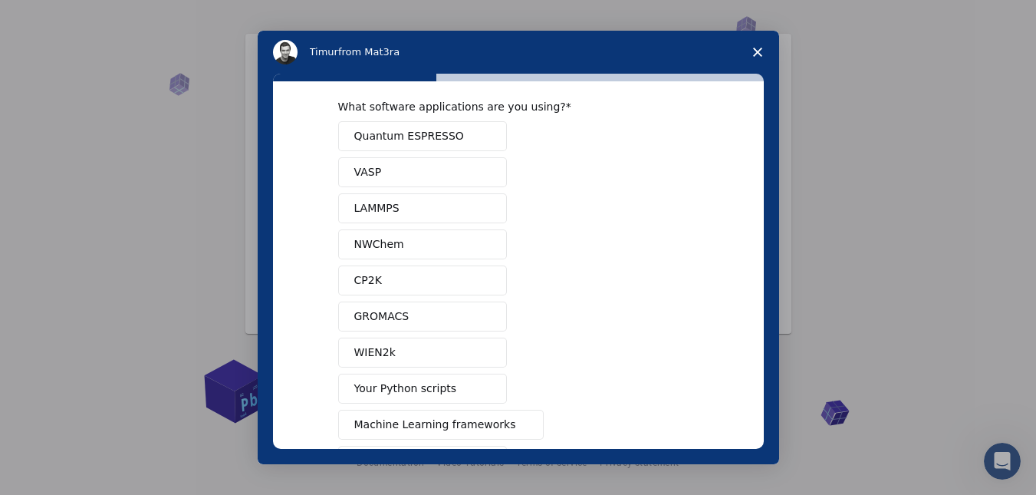
scroll to position [0, 0]
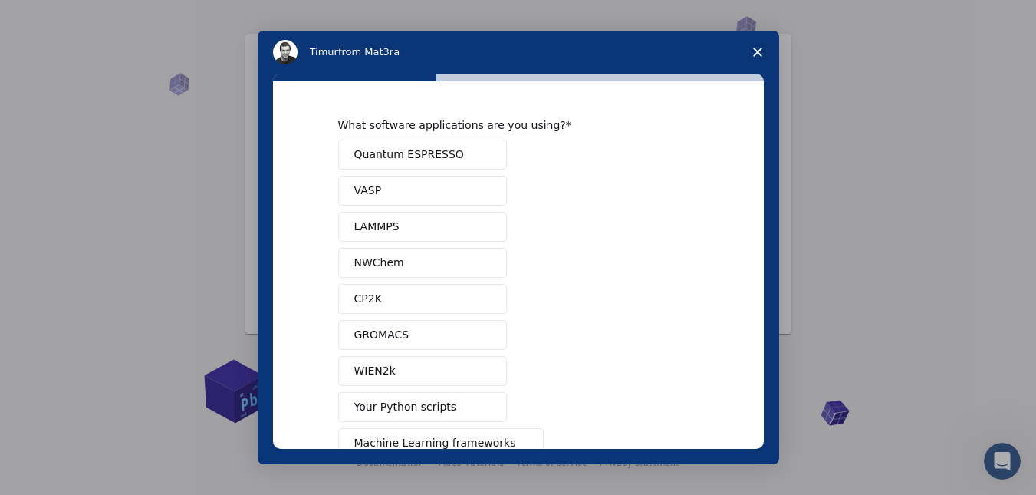
click at [669, 328] on div "Quantum ESPRESSO VASP LAMMPS NWChem CP2K GROMACS WIEN2k Your Python scripts Mac…" at bounding box center [518, 317] width 360 height 354
click at [449, 403] on button "Your Python scripts" at bounding box center [422, 407] width 169 height 30
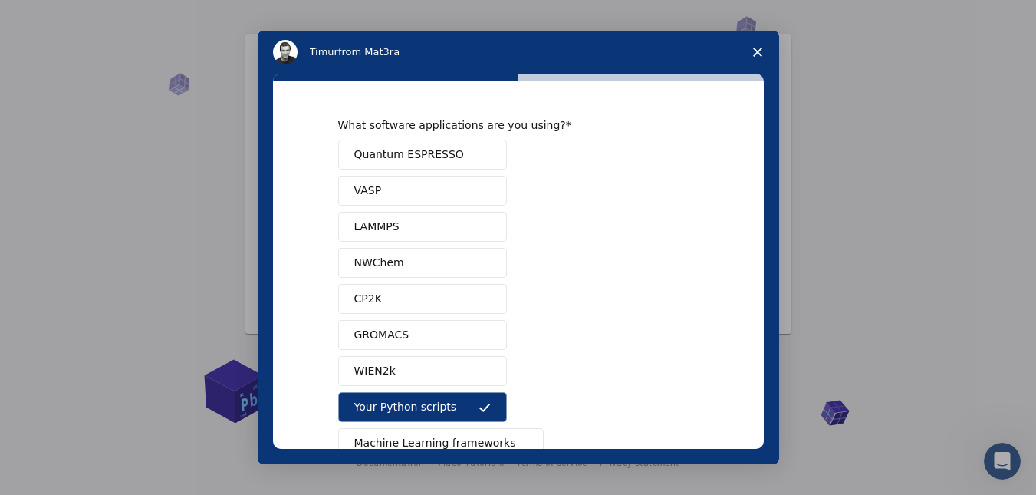
click at [409, 233] on button "LAMMPS" at bounding box center [422, 227] width 169 height 30
click at [426, 188] on button "VASP" at bounding box center [422, 191] width 169 height 30
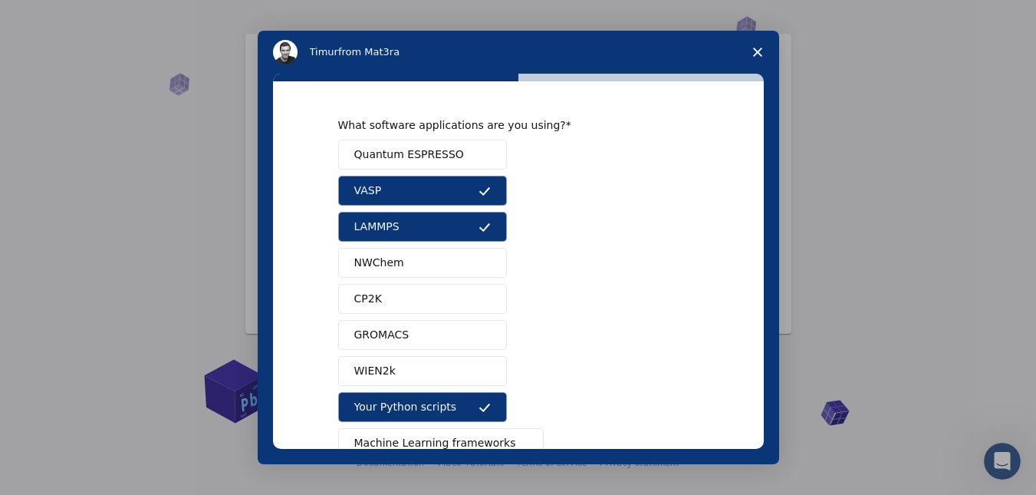
click at [436, 154] on span "Quantum ESPRESSO" at bounding box center [409, 154] width 110 height 16
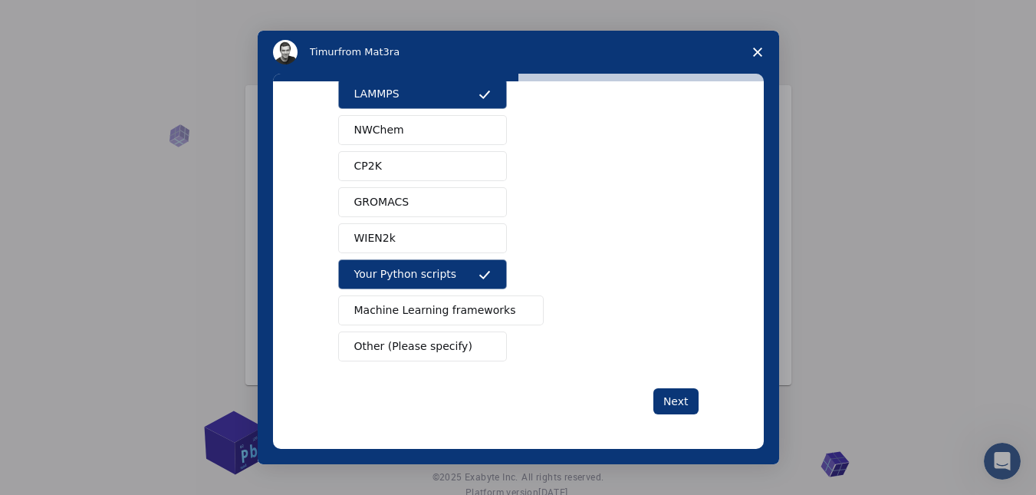
scroll to position [135, 0]
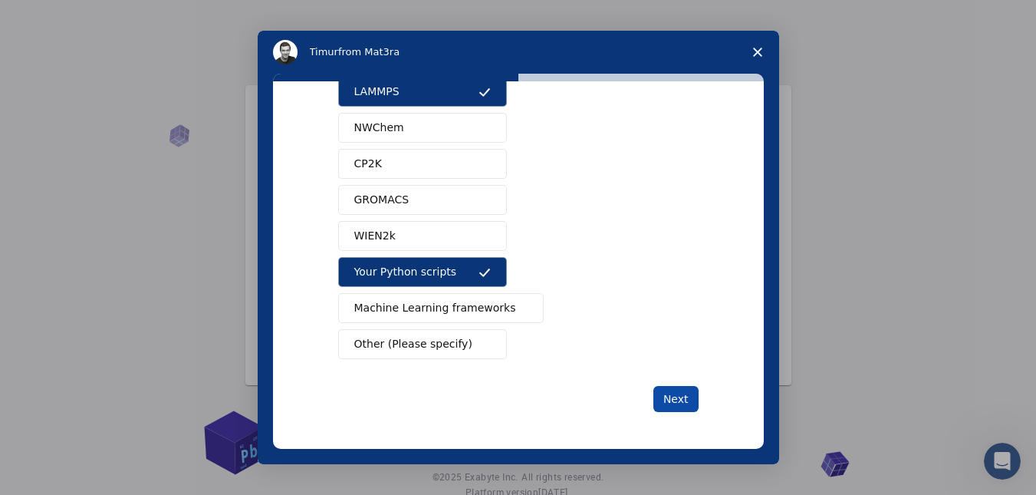
click at [672, 393] on button "Next" at bounding box center [675, 399] width 45 height 26
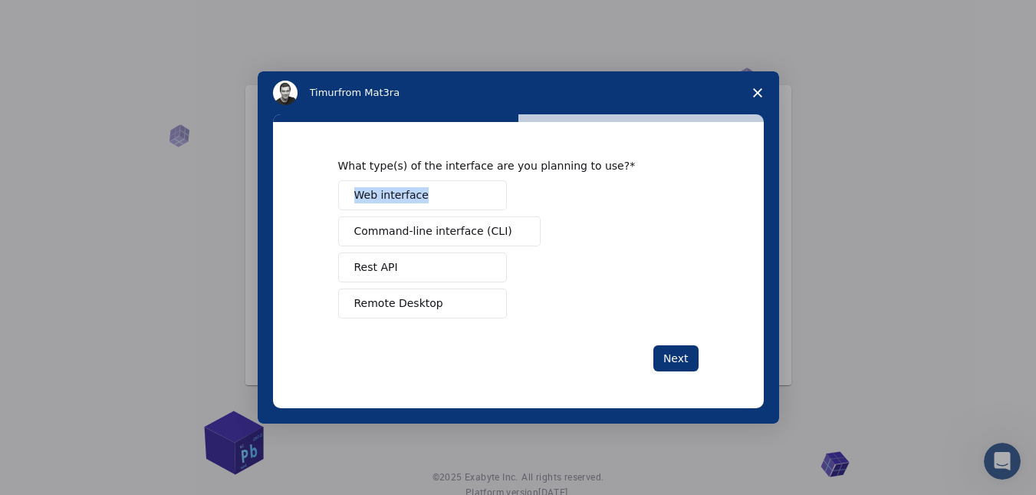
drag, startPoint x: 334, startPoint y: 173, endPoint x: 418, endPoint y: 176, distance: 83.6
click at [418, 176] on div "What type(s) of the interface are you planning to use? Web interface Command-li…" at bounding box center [518, 265] width 491 height 286
click at [314, 169] on div "What type(s) of the interface are you planning to use? Web interface Command-li…" at bounding box center [518, 265] width 491 height 286
click at [386, 294] on button "Remote Desktop" at bounding box center [422, 303] width 169 height 30
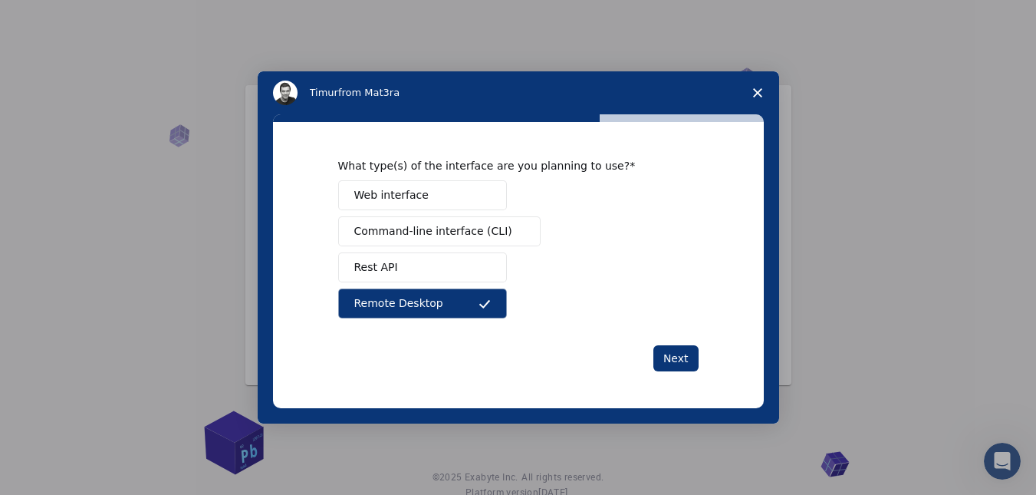
click at [416, 244] on button "Command-line interface (CLI)" at bounding box center [439, 231] width 202 height 30
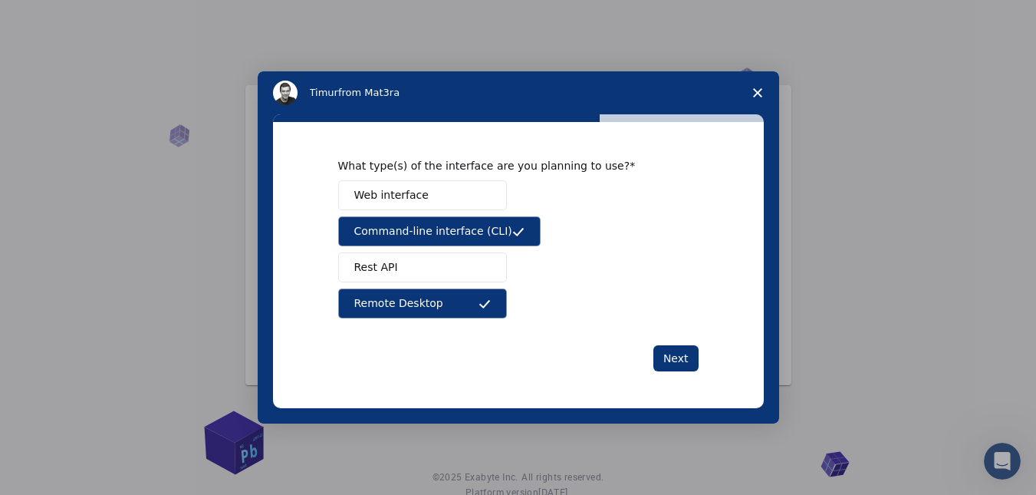
click at [423, 238] on span "Command-line interface (CLI)" at bounding box center [433, 231] width 158 height 16
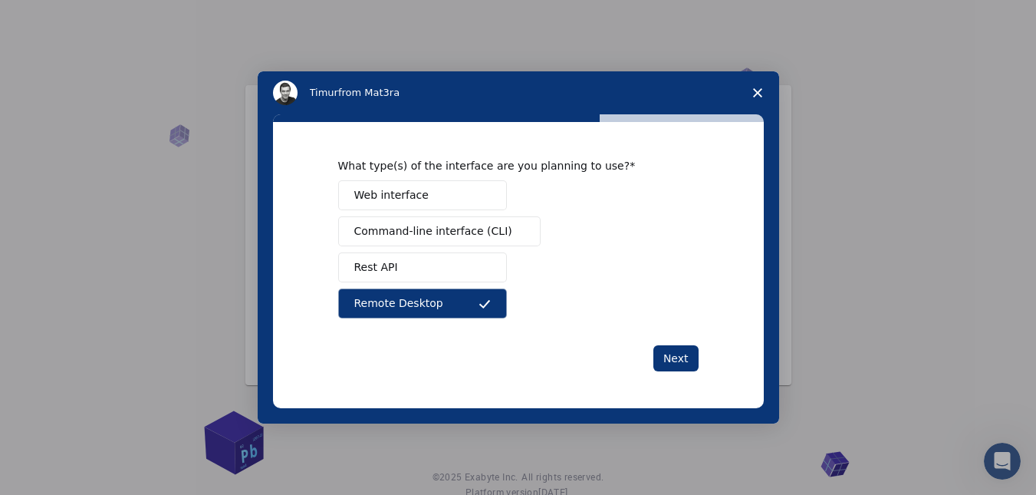
click at [427, 205] on button "Web interface" at bounding box center [422, 195] width 169 height 30
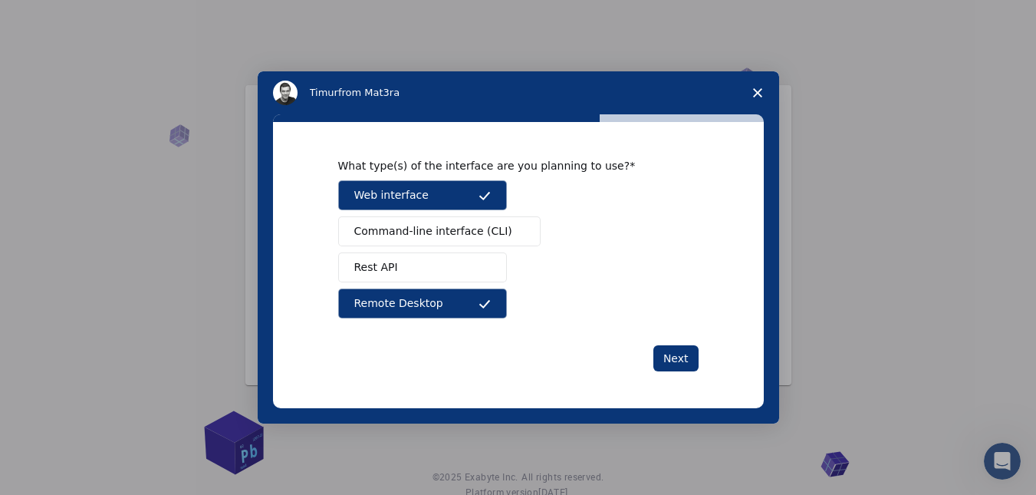
click at [371, 241] on button "Command-line interface (CLI)" at bounding box center [439, 231] width 202 height 30
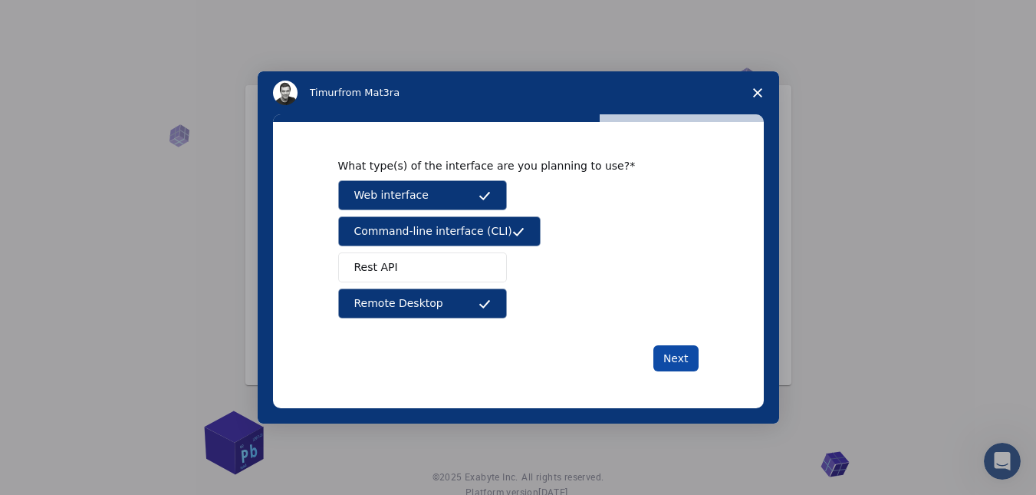
click at [670, 353] on button "Next" at bounding box center [675, 358] width 45 height 26
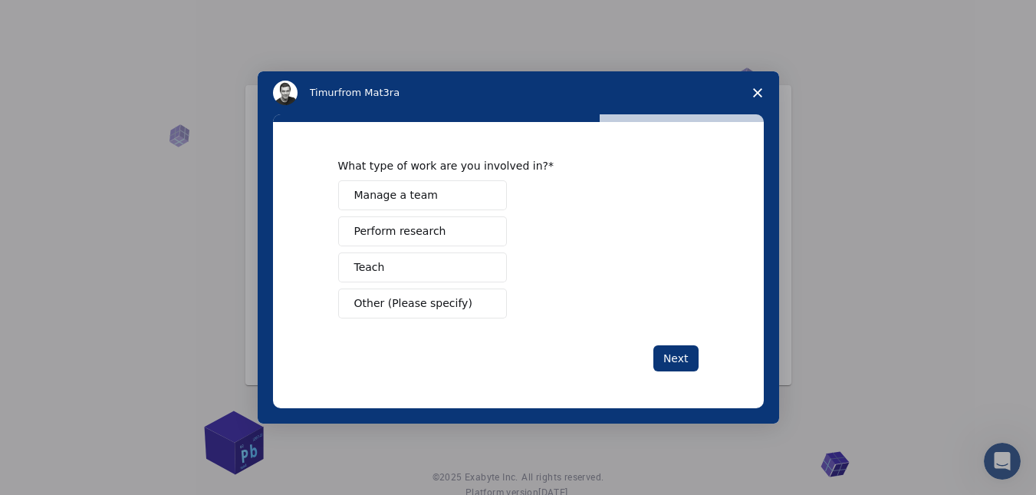
click at [434, 243] on button "Perform research" at bounding box center [422, 231] width 169 height 30
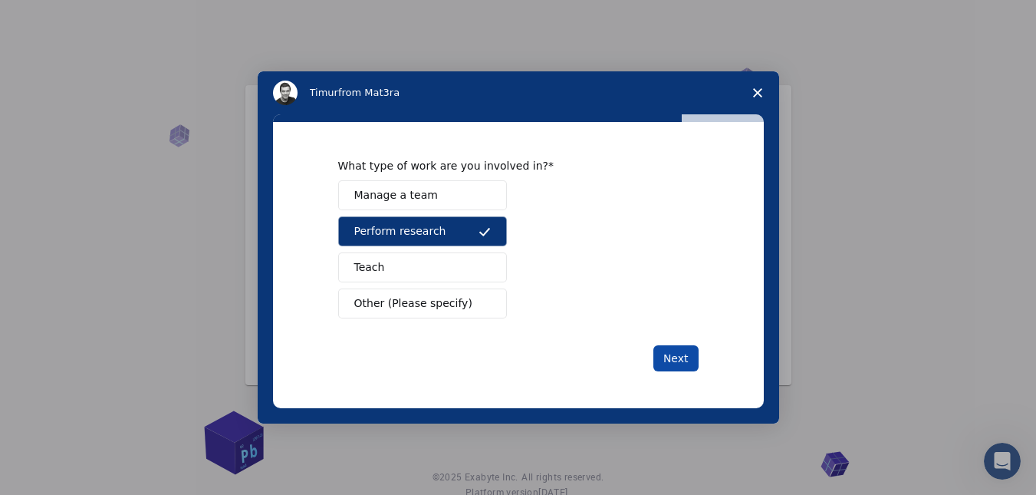
click at [684, 357] on button "Next" at bounding box center [675, 358] width 45 height 26
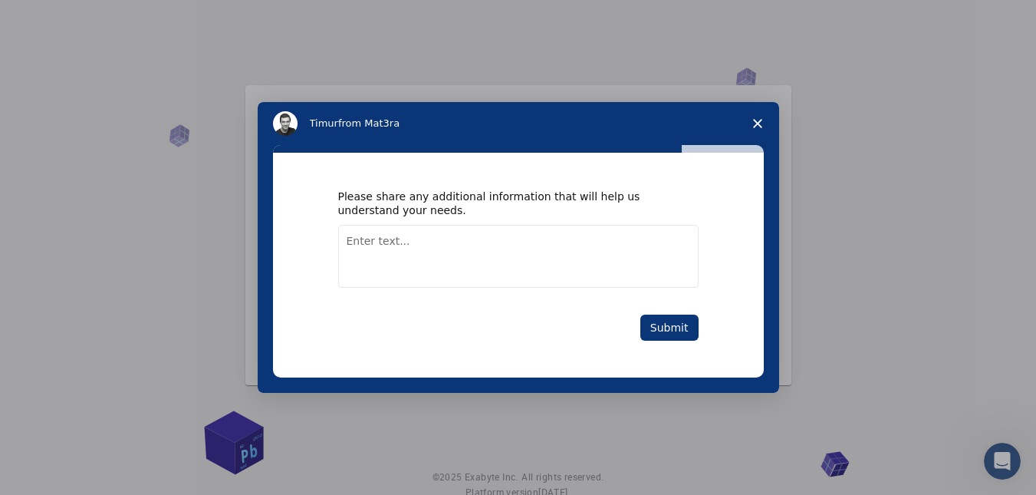
click at [533, 270] on textarea "Enter text..." at bounding box center [518, 256] width 360 height 63
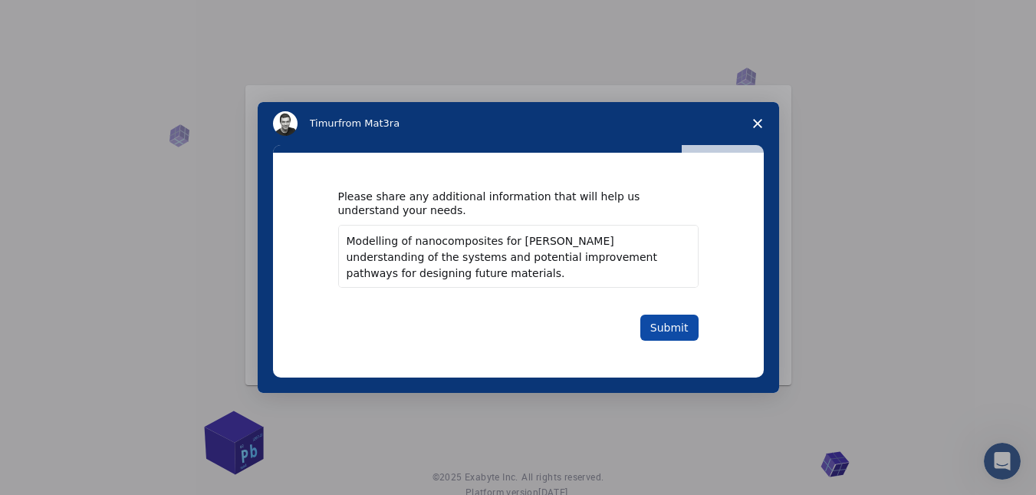
type textarea "Modelling of nanocomposites for [PERSON_NAME] understanding of the systems and …"
click at [664, 326] on button "Submit" at bounding box center [669, 327] width 58 height 26
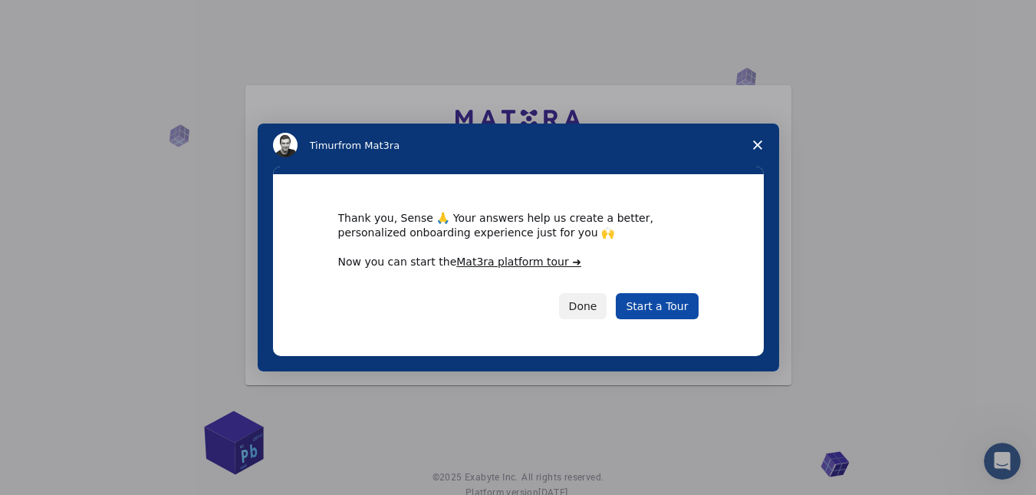
click at [658, 306] on link "Start a Tour" at bounding box center [657, 306] width 82 height 26
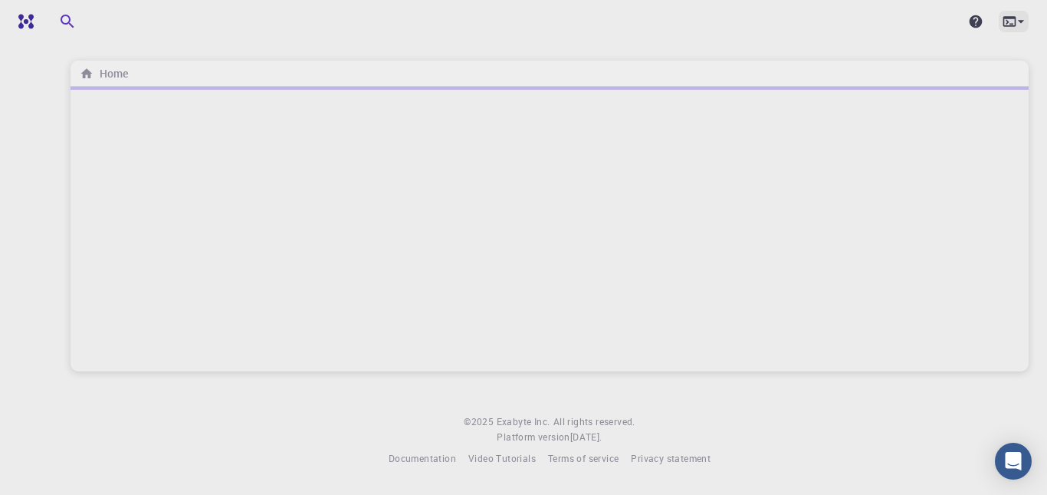
click at [1021, 20] on icon at bounding box center [1021, 21] width 15 height 15
click at [649, 67] on div at bounding box center [523, 247] width 1047 height 495
click at [982, 23] on icon at bounding box center [975, 21] width 15 height 15
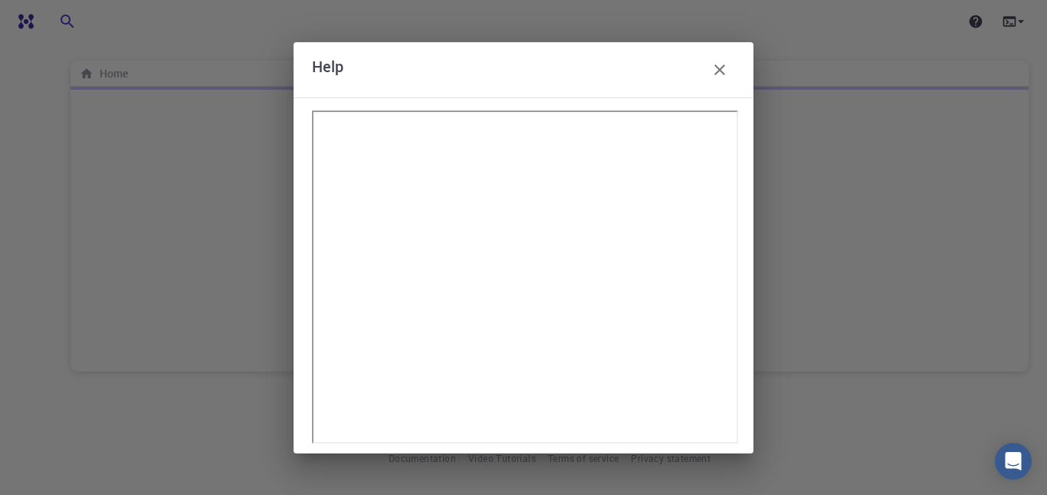
click at [721, 67] on icon "button" at bounding box center [720, 70] width 18 height 18
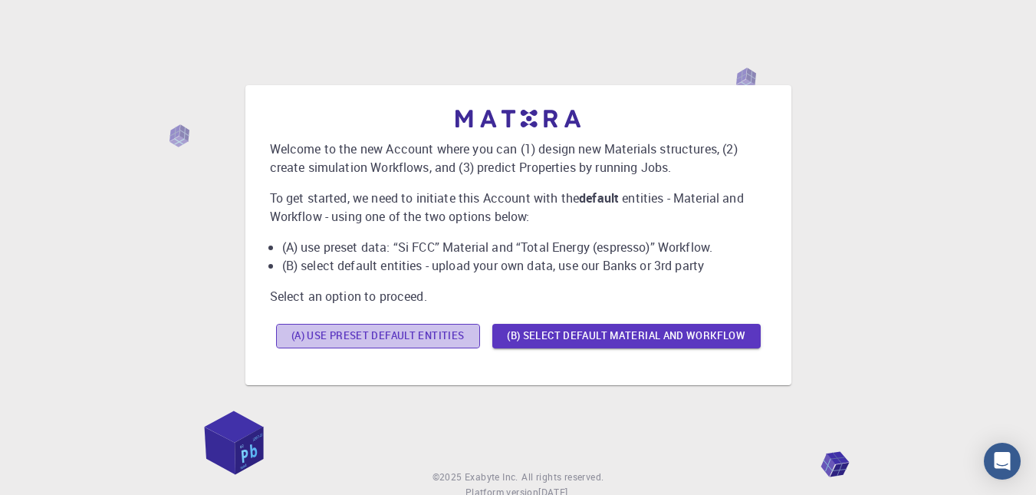
click at [360, 330] on button "(A) Use preset default entities" at bounding box center [378, 336] width 204 height 25
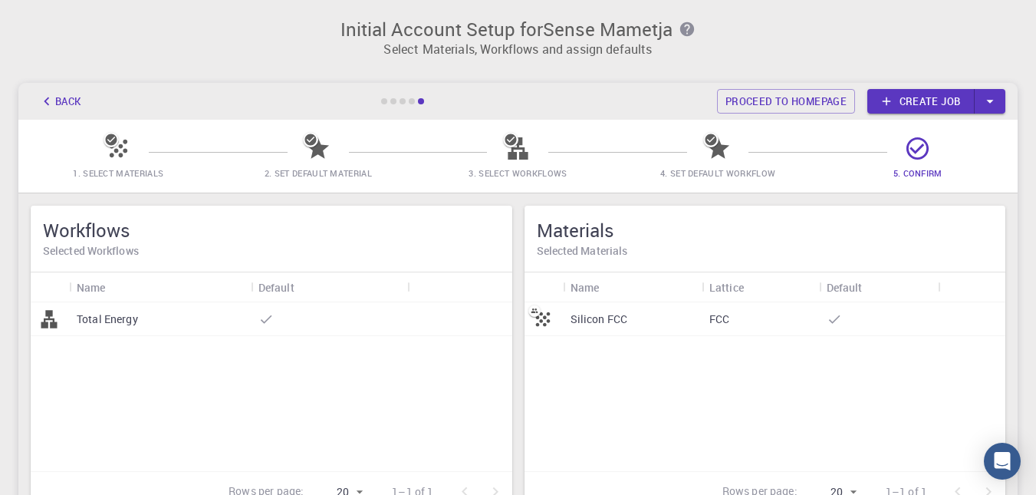
click at [853, 48] on p "Select Materials, Workflows and assign defaults" at bounding box center [518, 49] width 981 height 18
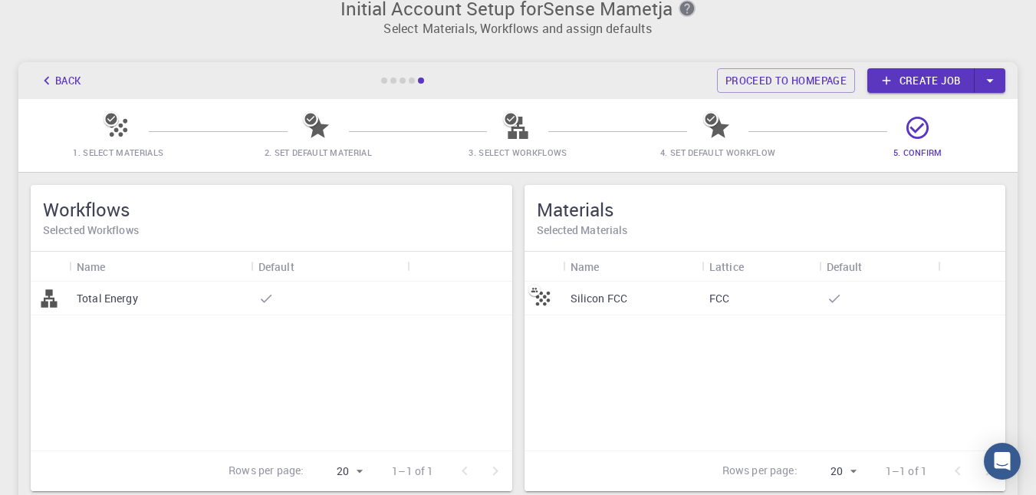
click at [679, 6] on icon "button" at bounding box center [687, 8] width 17 height 17
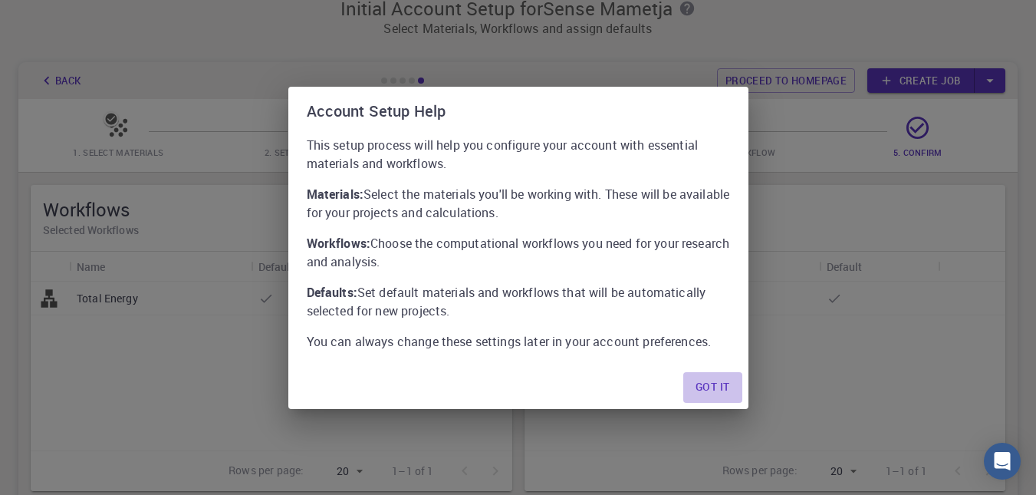
click at [713, 380] on button "Got it" at bounding box center [712, 387] width 58 height 31
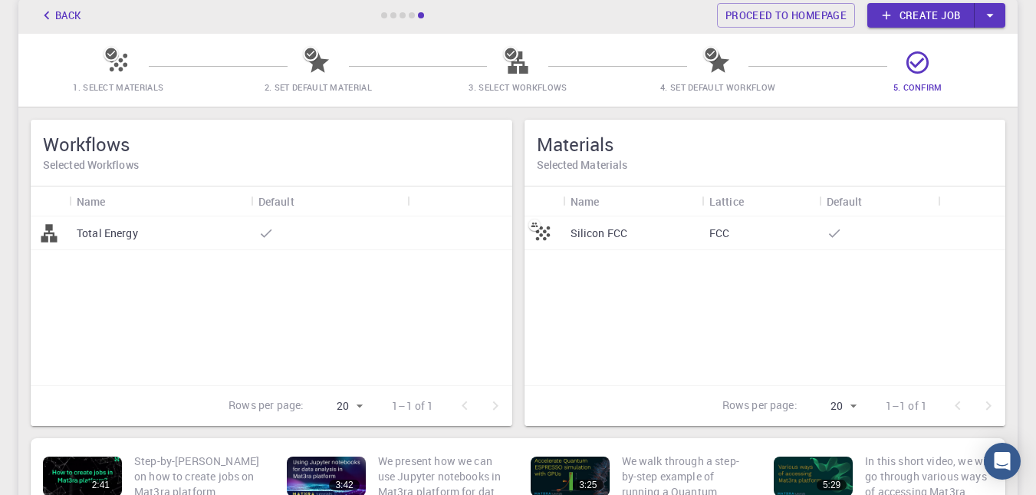
scroll to position [238, 0]
